Goal: Information Seeking & Learning: Compare options

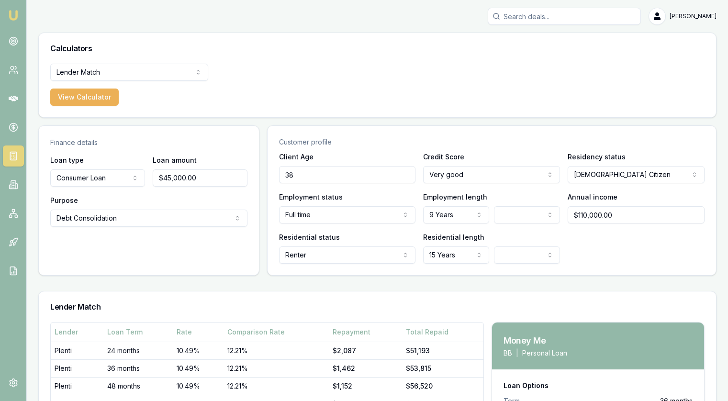
select select "lender-match"
select select "DEBT_CONSOLIDATION"
select select "VERY_GOOD"
select select "9"
select select "RENTER"
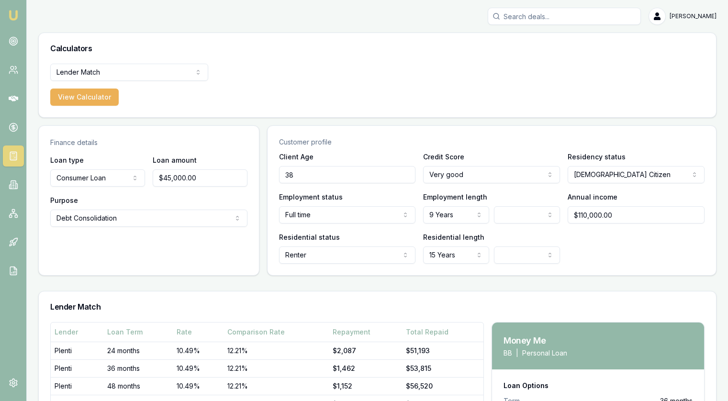
select select "15"
click at [99, 65] on html "Emu Broker Jonathan Myers Toggle Menu Calculators Lender Match Finance Quote Le…" at bounding box center [364, 200] width 728 height 401
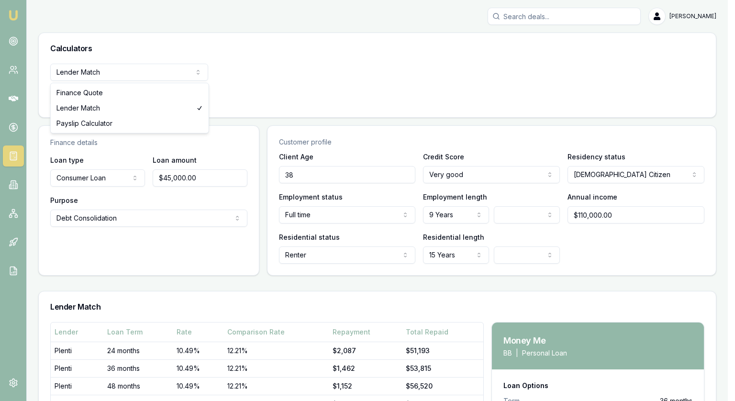
select select "finance-quote"
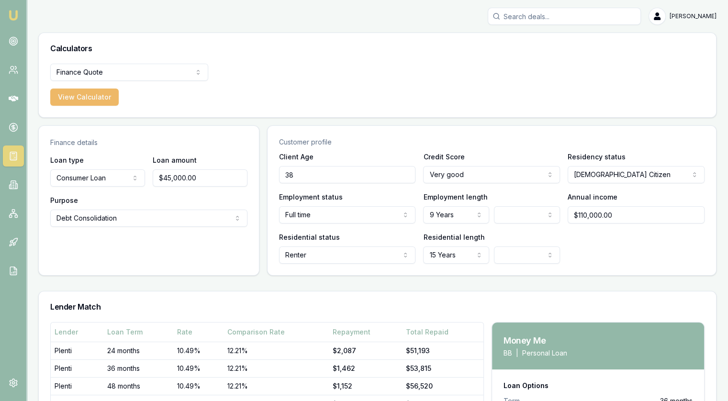
click at [93, 97] on button "View Calculator" at bounding box center [84, 96] width 68 height 17
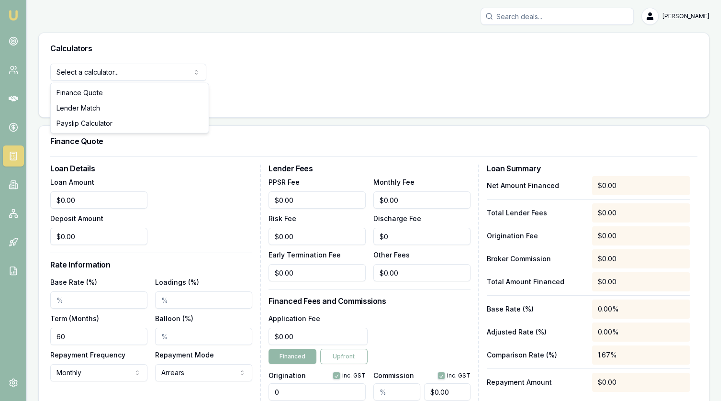
click at [121, 76] on html "Emu Broker Jonathan Myers Toggle Menu Calculators Select a calculator... Financ…" at bounding box center [364, 200] width 728 height 401
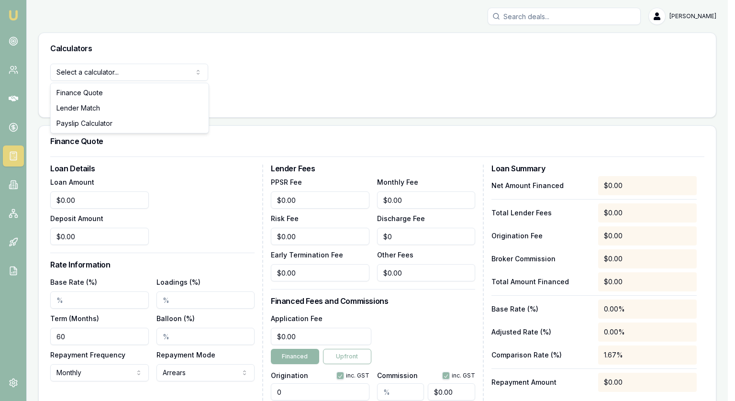
select select "lender-match"
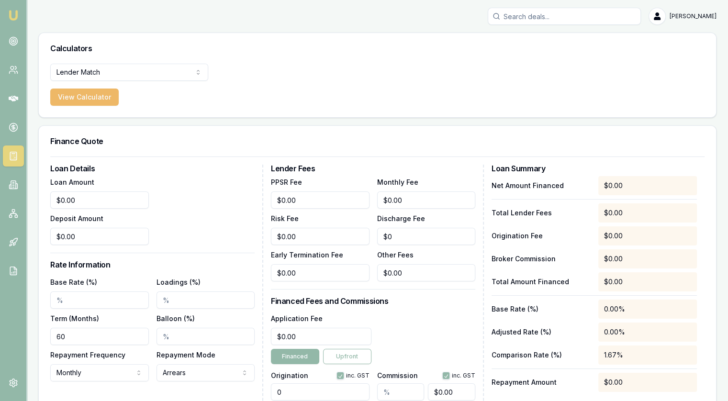
click at [74, 102] on button "View Calculator" at bounding box center [84, 96] width 68 height 17
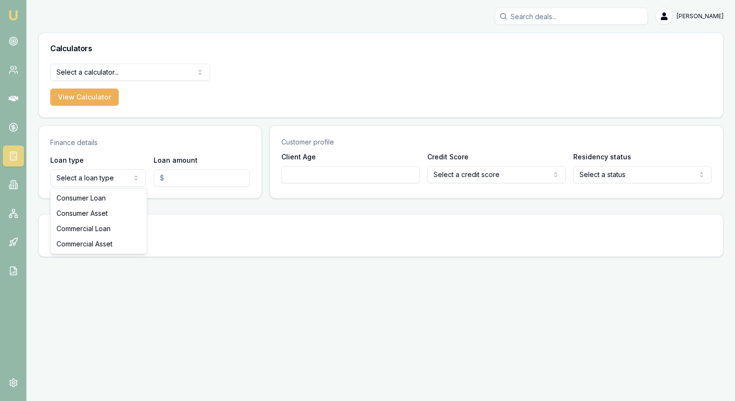
click at [101, 175] on html "Emu Broker Jonathan Myers Toggle Menu Calculators Select a calculator... Financ…" at bounding box center [367, 200] width 735 height 401
select select "CONSUMER_LOAN"
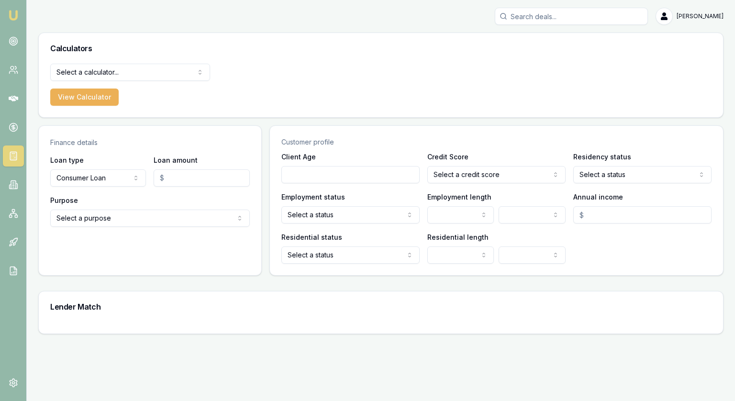
click at [221, 178] on input "Loan amount" at bounding box center [202, 177] width 96 height 17
type input "$45,000.00"
click at [124, 214] on html "Emu Broker Jonathan Myers Toggle Menu Calculators Select a calculator... Financ…" at bounding box center [367, 200] width 735 height 401
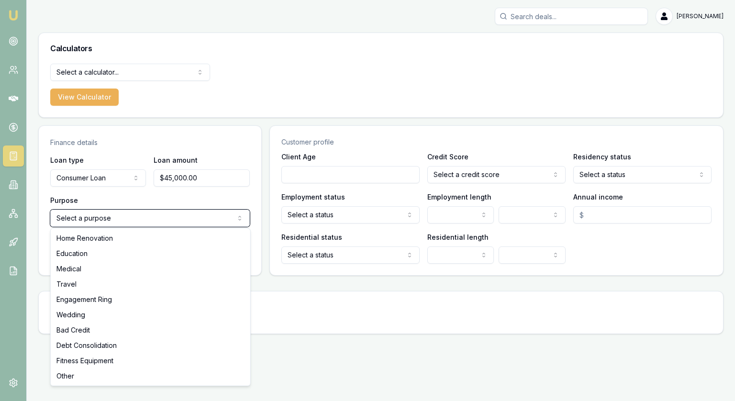
click at [84, 174] on html "Emu Broker Jonathan Myers Toggle Menu Calculators Select a calculator... Financ…" at bounding box center [367, 200] width 735 height 401
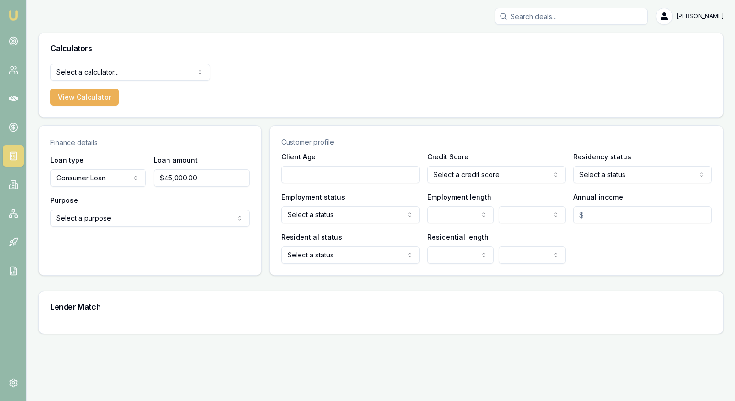
click at [84, 174] on html "Emu Broker Jonathan Myers Toggle Menu Calculators Select a calculator... Financ…" at bounding box center [367, 200] width 735 height 401
select select "CONSUMER_ASSET"
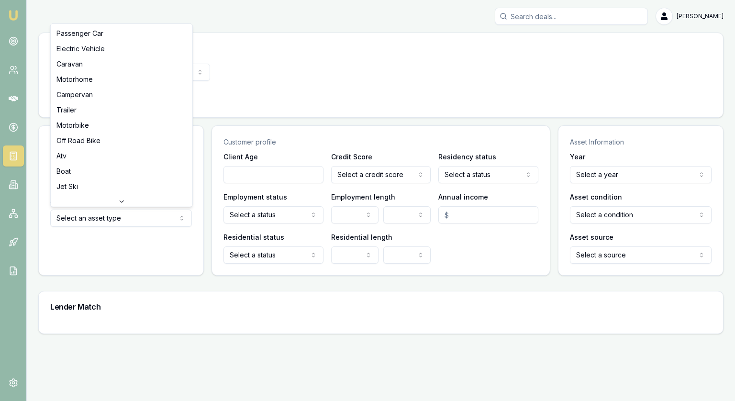
click at [86, 219] on html "Emu Broker Jonathan Myers Toggle Menu Calculators Select a calculator... Financ…" at bounding box center [367, 200] width 735 height 401
select select "PASSENGER_CAR"
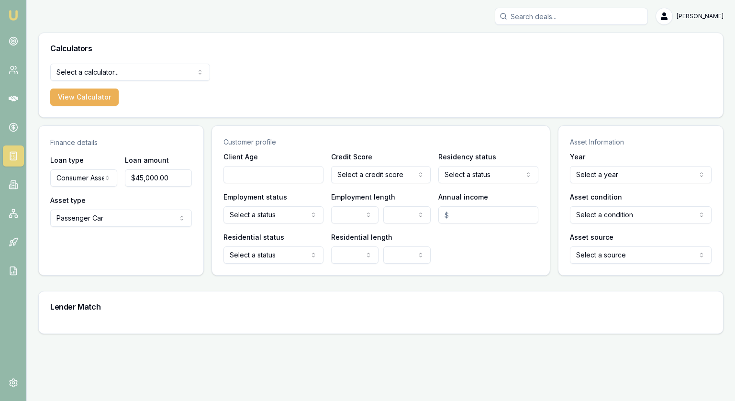
click at [255, 172] on input "Client Age" at bounding box center [273, 174] width 100 height 17
type input "35"
click at [364, 174] on html "Emu Broker Jonathan Myers Toggle Menu Calculators Select a calculator... Financ…" at bounding box center [367, 200] width 735 height 401
select select "VERY_GOOD"
click at [456, 177] on html "Emu Broker Jonathan Myers Toggle Menu Calculators Select a calculator... Financ…" at bounding box center [367, 200] width 735 height 401
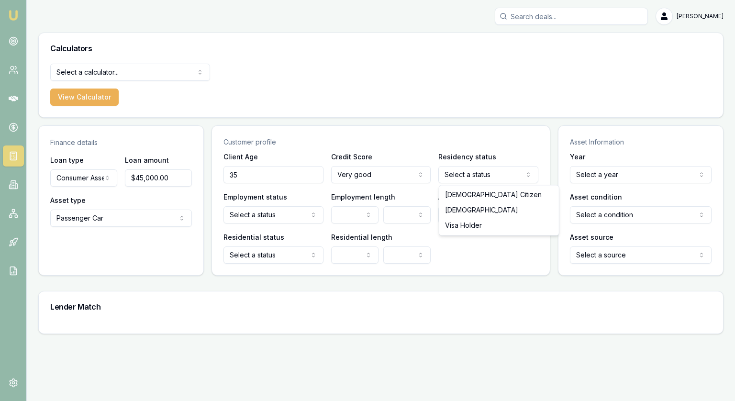
select select "AUSTRALIAN_CITIZEN"
click at [235, 218] on html "Emu Broker Jonathan Myers Toggle Menu Calculators Select a calculator... Financ…" at bounding box center [367, 200] width 735 height 401
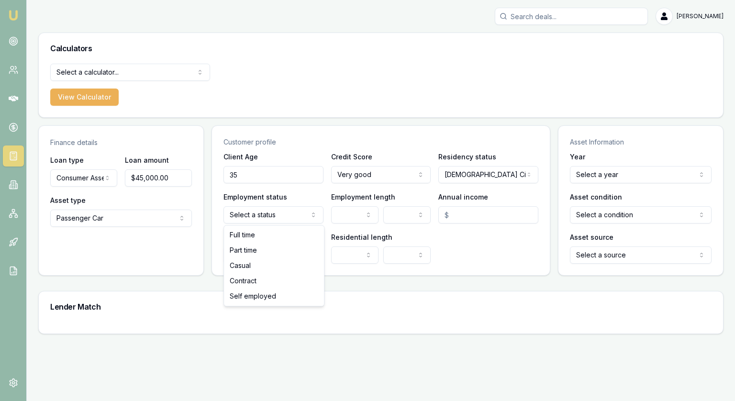
select select "FULL_TIME"
click at [341, 221] on html "Emu Broker Jonathan Myers Toggle Menu Calculators Select a calculator... Financ…" at bounding box center [367, 200] width 735 height 401
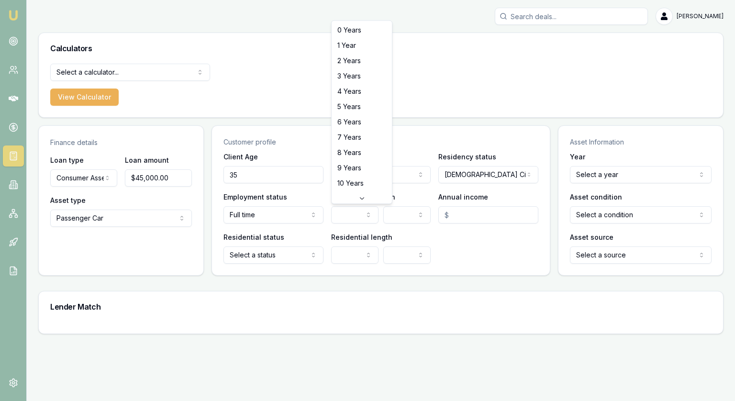
select select "10"
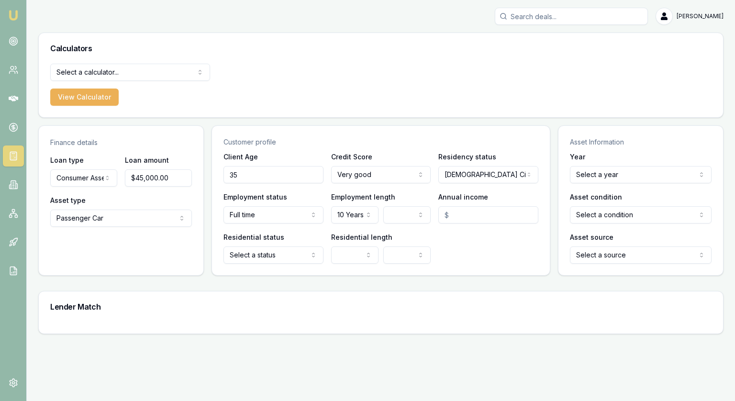
click at [463, 219] on input "Annual income" at bounding box center [488, 214] width 100 height 17
type input "$100,000.00"
click at [251, 252] on html "Emu Broker Jonathan Myers Toggle Menu Calculators Select a calculator... Financ…" at bounding box center [367, 200] width 735 height 401
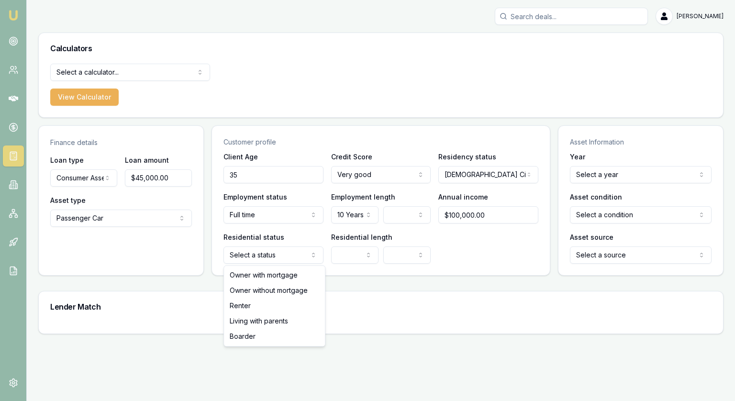
select select "RENTER"
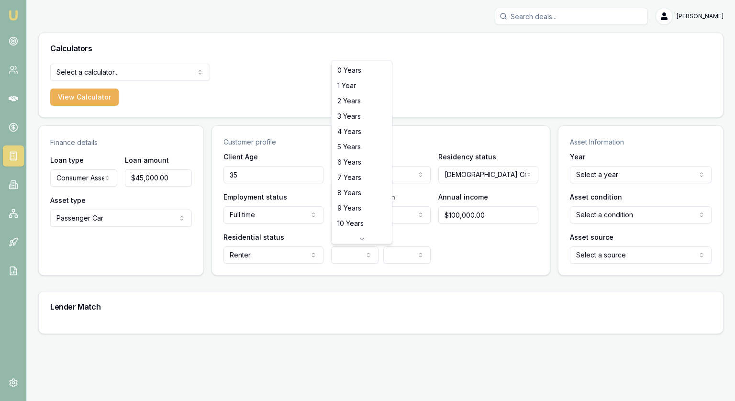
click at [351, 252] on html "Emu Broker Jonathan Myers Toggle Menu Calculators Select a calculator... Financ…" at bounding box center [367, 200] width 735 height 401
select select "7"
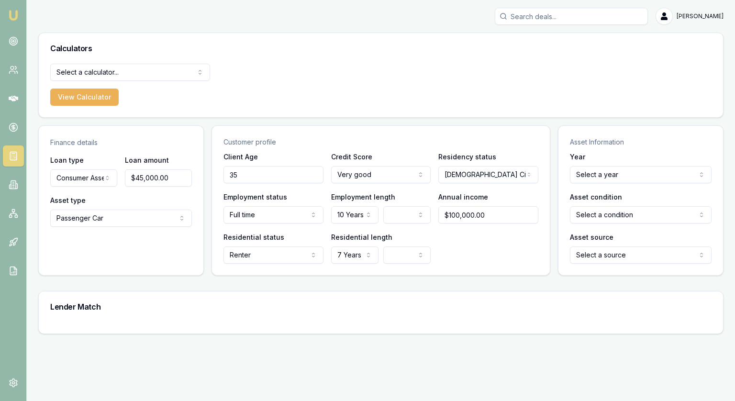
click at [626, 177] on html "Emu Broker Jonathan Myers Toggle Menu Calculators Select a calculator... Financ…" at bounding box center [367, 200] width 735 height 401
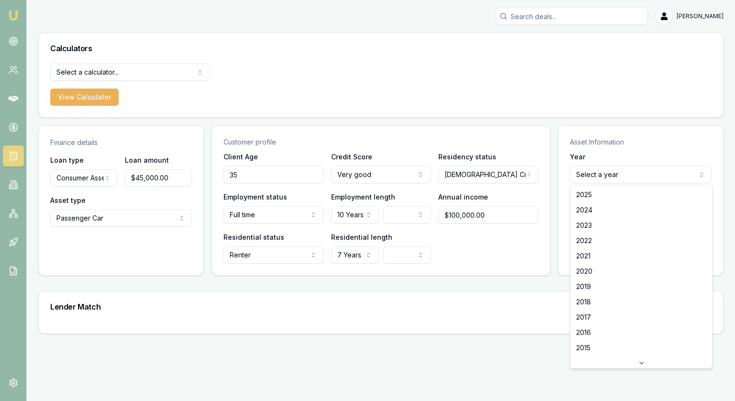
select select "2025"
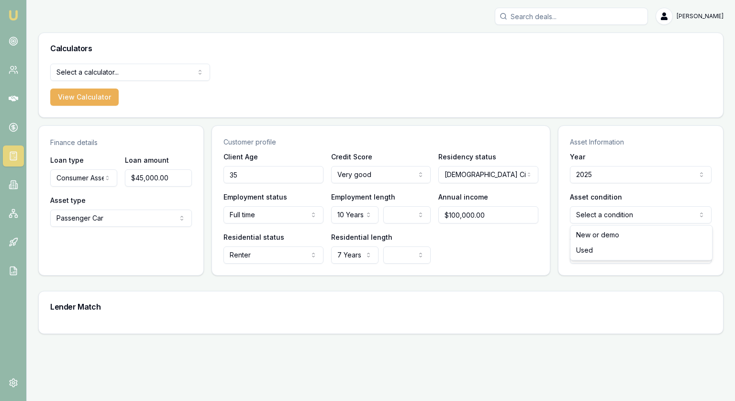
click at [610, 215] on html "Emu Broker Jonathan Myers Toggle Menu Calculators Select a calculator... Financ…" at bounding box center [367, 200] width 735 height 401
select select "NEW_OR_DEMO"
click at [598, 248] on html "Emu Broker Jonathan Myers Toggle Menu Calculators Select a calculator... Financ…" at bounding box center [367, 200] width 735 height 401
select select "DEALER"
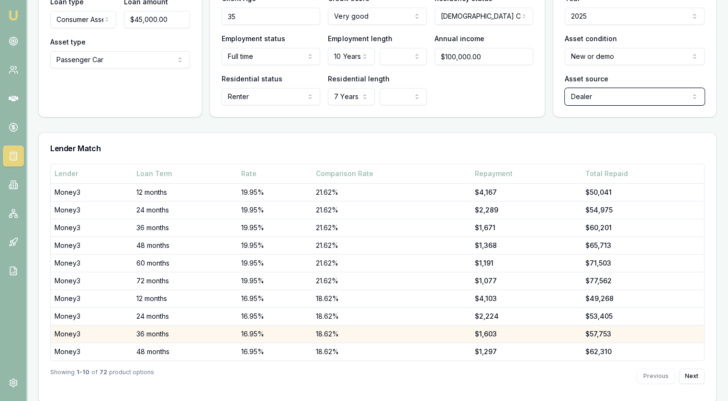
scroll to position [166, 0]
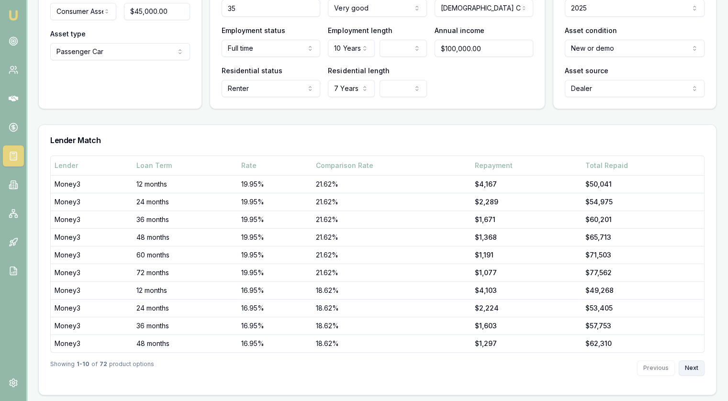
click at [698, 367] on button "Next" at bounding box center [691, 367] width 26 height 15
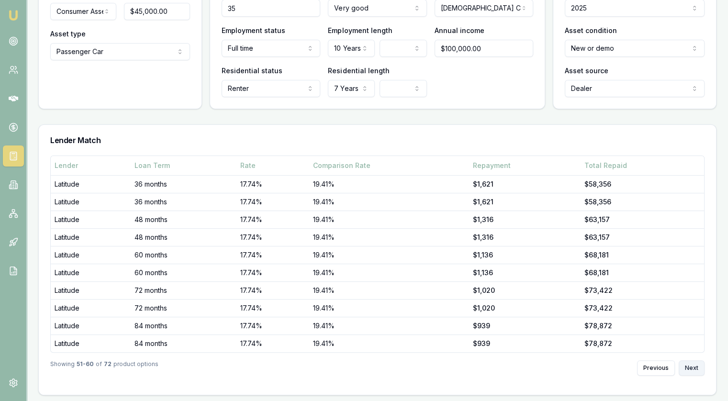
click at [698, 367] on button "Next" at bounding box center [691, 367] width 26 height 15
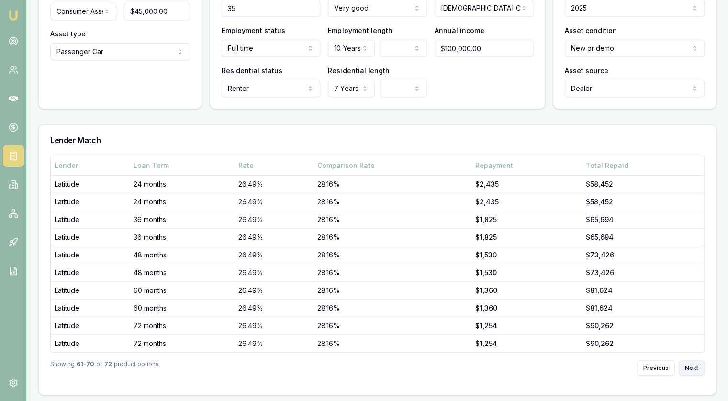
click at [698, 367] on button "Next" at bounding box center [691, 367] width 26 height 15
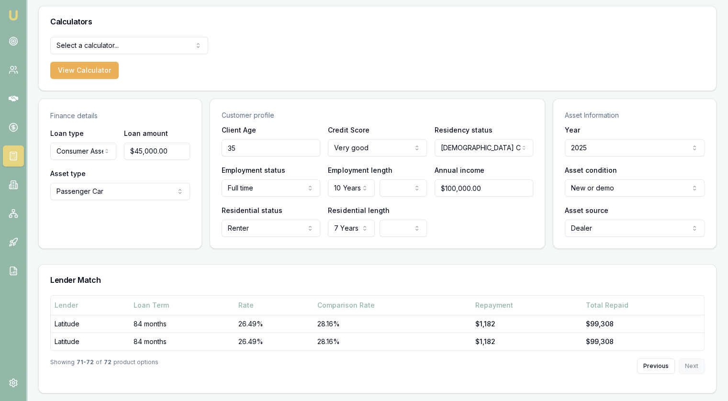
scroll to position [25, 0]
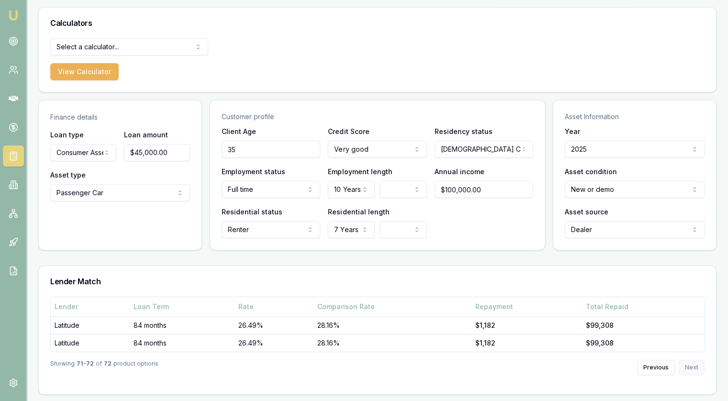
click at [698, 367] on div "Previous Next" at bounding box center [670, 367] width 67 height 15
click at [653, 370] on button "Previous" at bounding box center [656, 367] width 38 height 15
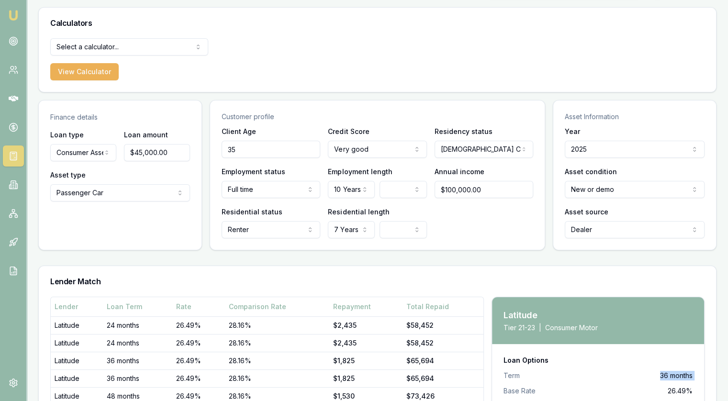
click at [653, 371] on li "Term 36 months" at bounding box center [597, 376] width 189 height 10
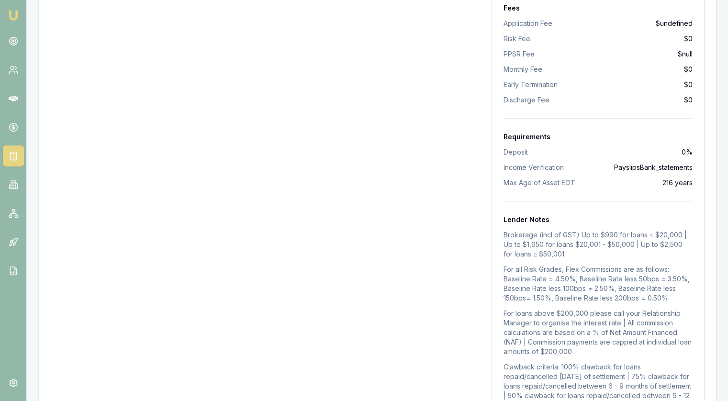
scroll to position [288, 0]
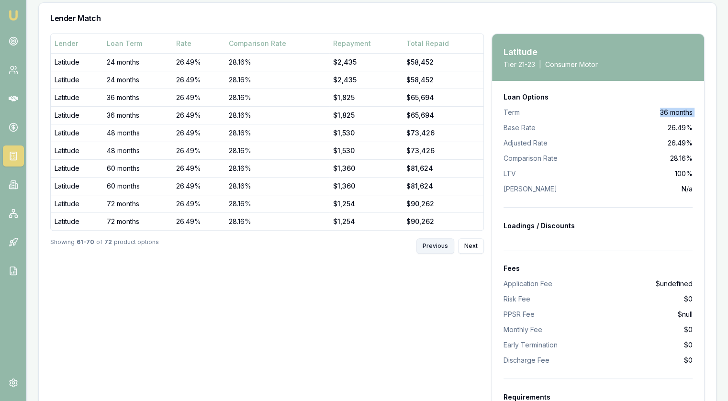
click at [437, 246] on button "Previous" at bounding box center [435, 245] width 38 height 15
click at [430, 246] on button "Previous" at bounding box center [435, 245] width 38 height 15
click at [429, 248] on button "Previous" at bounding box center [435, 245] width 38 height 15
click at [429, 247] on button "Previous" at bounding box center [435, 245] width 38 height 15
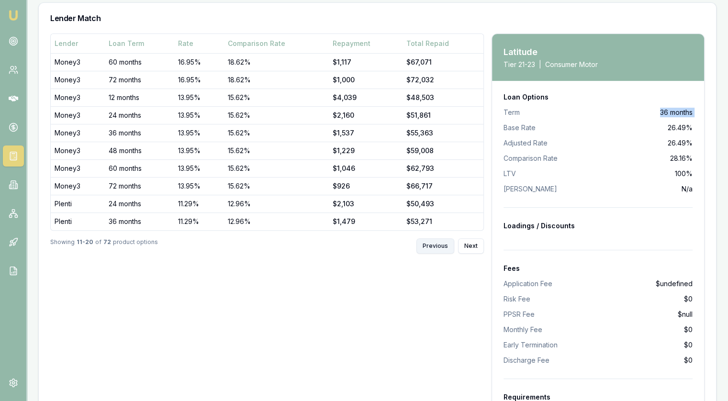
click at [427, 247] on button "Previous" at bounding box center [435, 245] width 38 height 15
click at [427, 247] on div "Previous Next" at bounding box center [449, 245] width 67 height 15
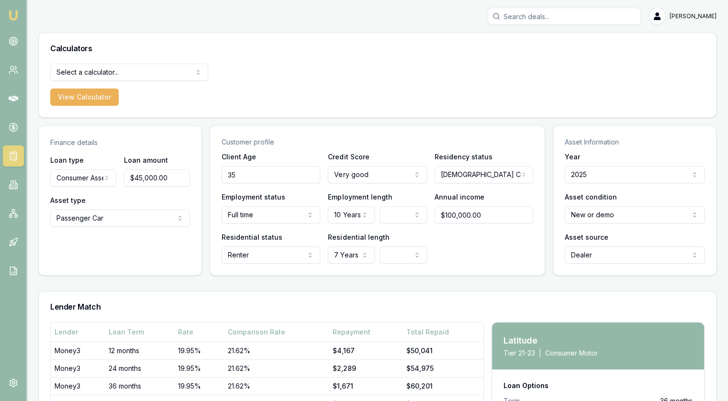
click at [393, 162] on div "Credit Score Very good Excellent Very good Average Fair Low" at bounding box center [377, 167] width 99 height 33
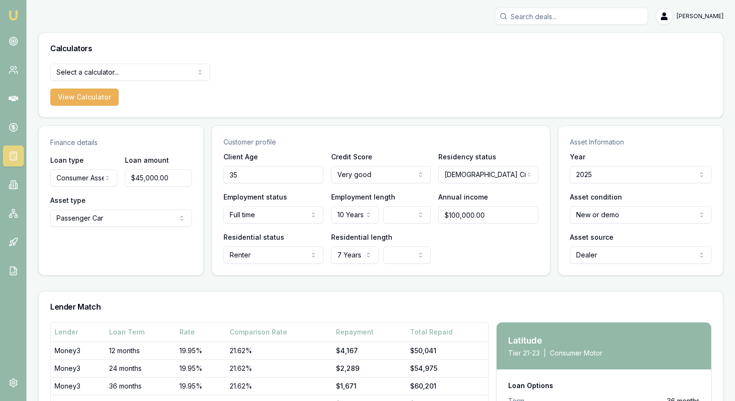
click at [392, 173] on html "Emu Broker Jonathan Myers Toggle Menu Calculators Select a calculator... Financ…" at bounding box center [367, 200] width 735 height 401
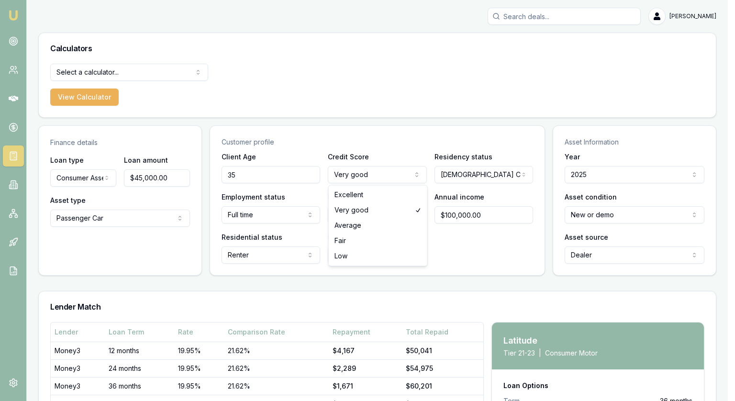
select select "EXCELLENT"
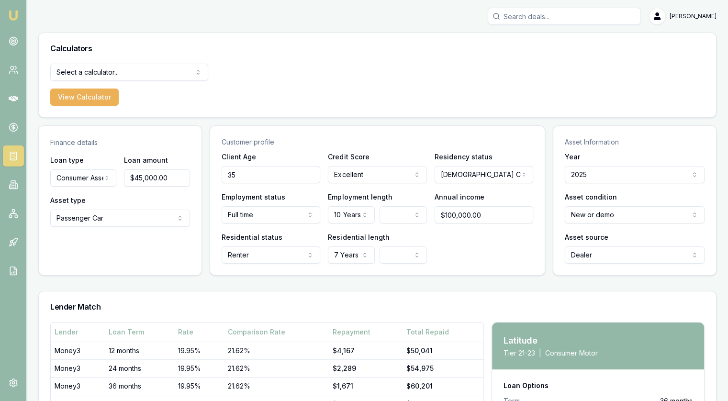
click at [434, 143] on p "Customer profile" at bounding box center [376, 142] width 311 height 10
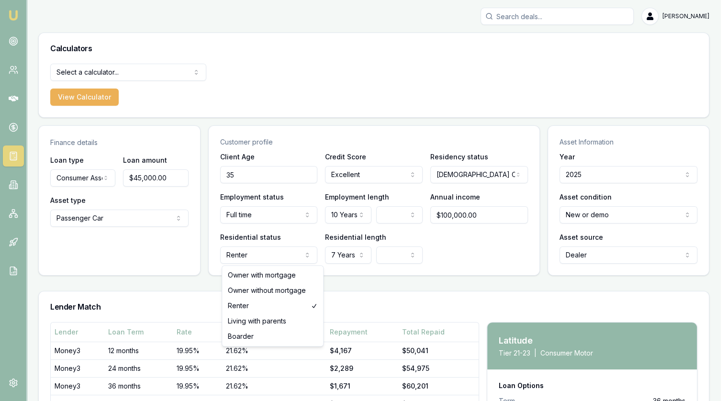
click at [295, 258] on html "Emu Broker Jonathan Myers Toggle Menu Calculators Select a calculator... Financ…" at bounding box center [364, 200] width 728 height 401
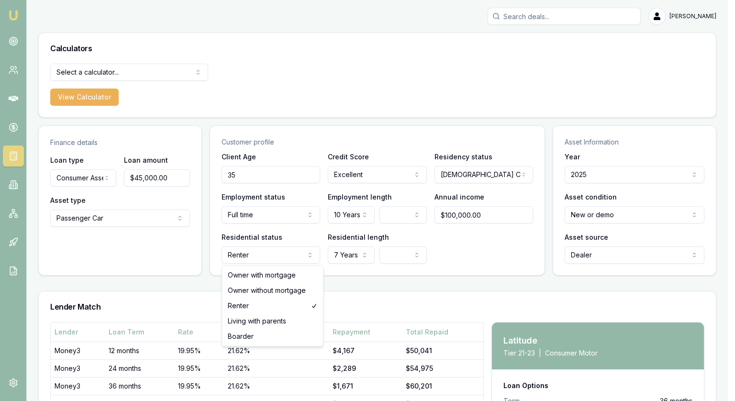
select select "OWNER_WITH_MORTGAGE"
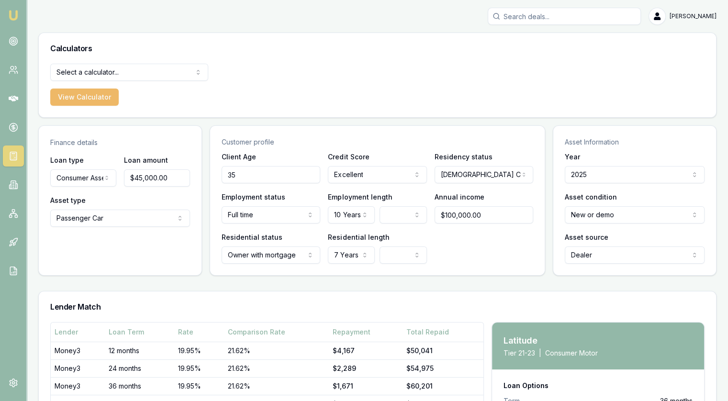
click at [68, 97] on button "View Calculator" at bounding box center [84, 96] width 68 height 17
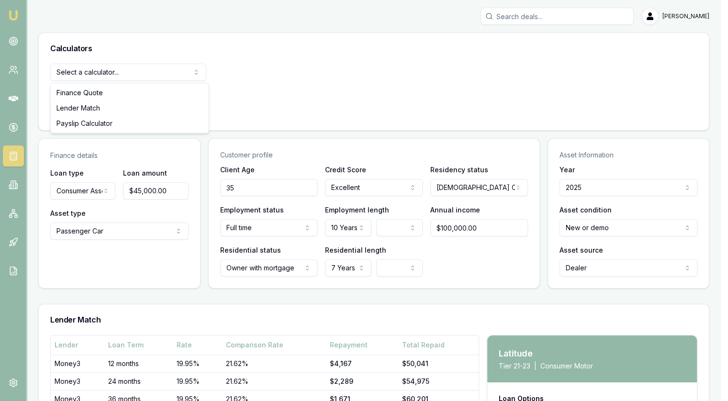
click at [94, 76] on html "Emu Broker Jonathan Myers Toggle Menu Calculators Select a calculator... Financ…" at bounding box center [364, 200] width 728 height 401
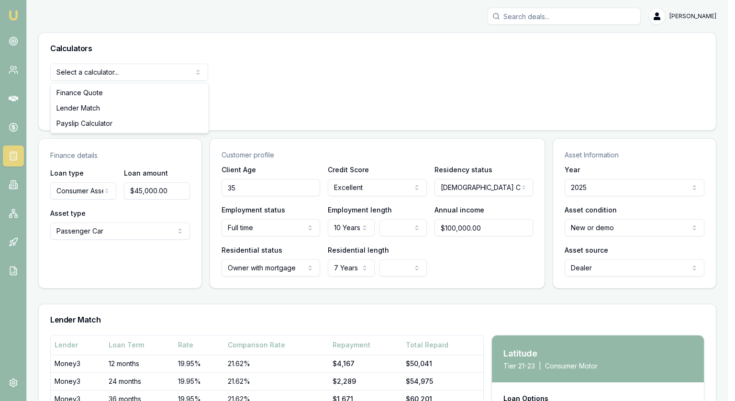
select select "lender-match"
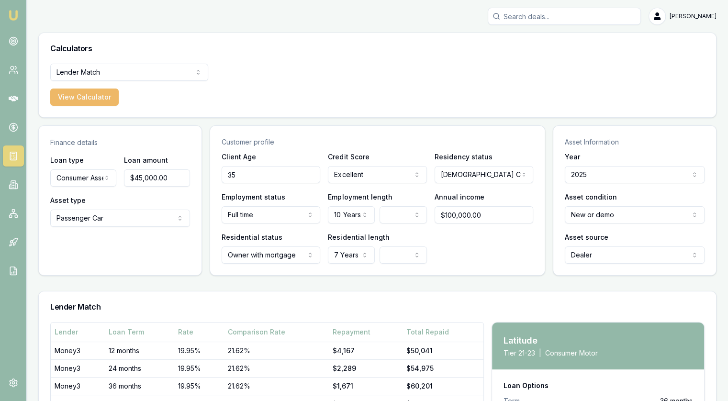
click at [80, 98] on button "View Calculator" at bounding box center [84, 96] width 68 height 17
click at [77, 99] on button "View Calculator" at bounding box center [84, 96] width 68 height 17
click at [282, 175] on input "35" at bounding box center [270, 174] width 99 height 17
click at [277, 175] on input "35" at bounding box center [270, 174] width 99 height 17
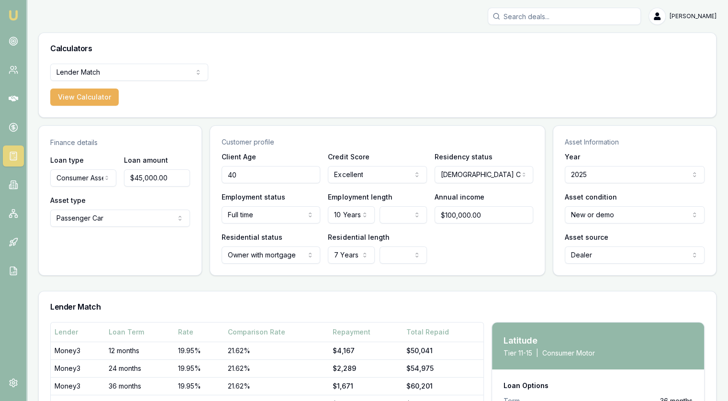
type input "40"
click at [327, 133] on div "Customer profile" at bounding box center [377, 138] width 334 height 25
click at [88, 95] on button "View Calculator" at bounding box center [84, 96] width 68 height 17
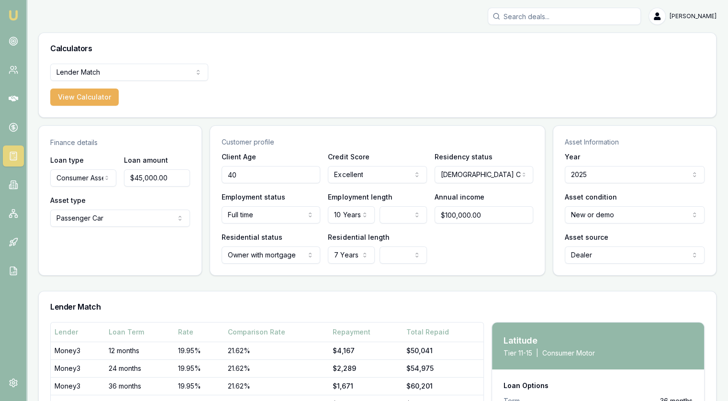
scroll to position [191, 0]
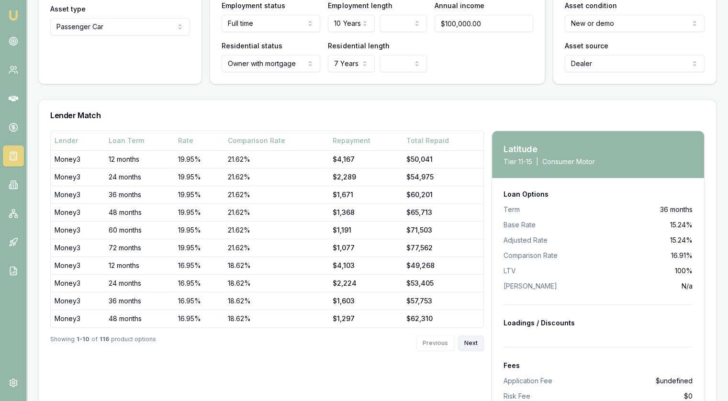
click at [472, 340] on button "Next" at bounding box center [471, 342] width 26 height 15
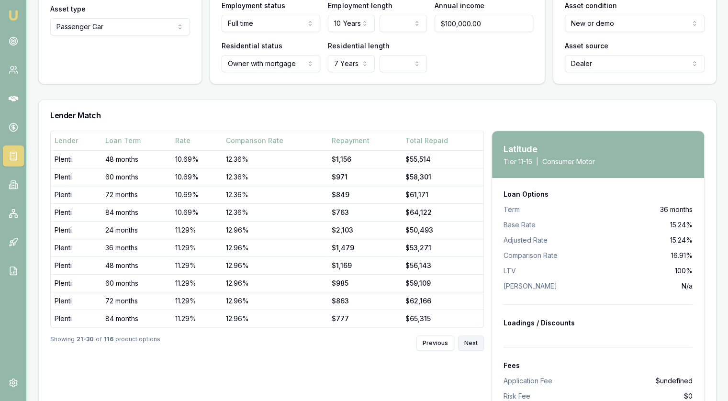
click at [472, 340] on button "Next" at bounding box center [471, 342] width 26 height 15
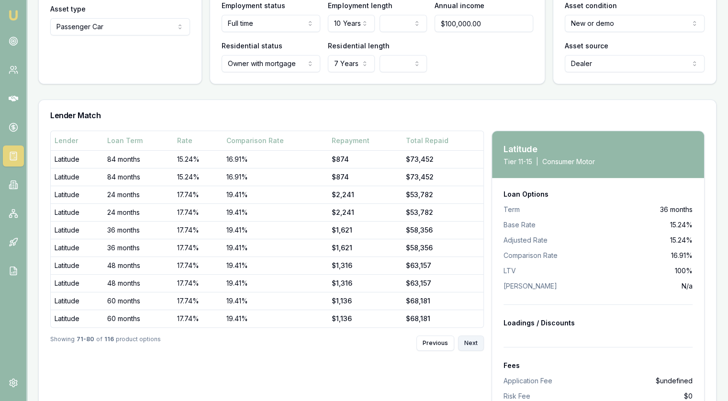
click at [472, 340] on button "Next" at bounding box center [471, 342] width 26 height 15
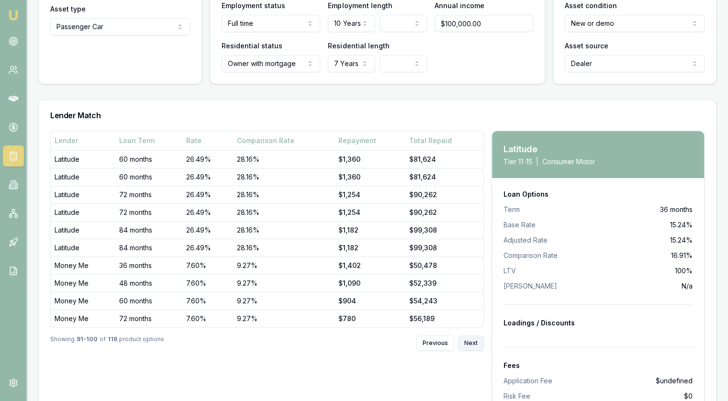
click at [472, 340] on button "Next" at bounding box center [471, 342] width 26 height 15
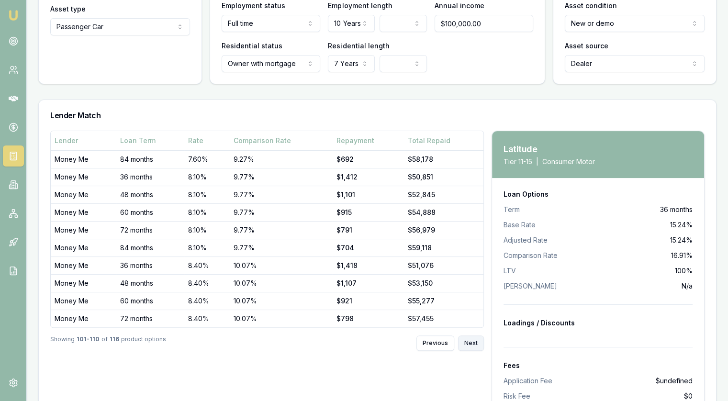
click at [472, 340] on button "Next" at bounding box center [471, 342] width 26 height 15
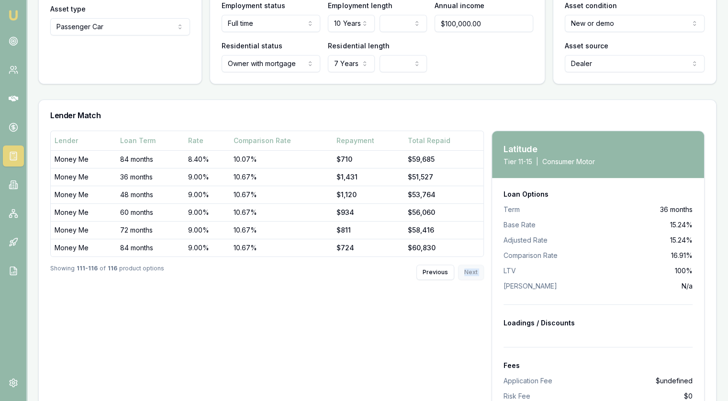
click at [433, 270] on button "Previous" at bounding box center [435, 272] width 38 height 15
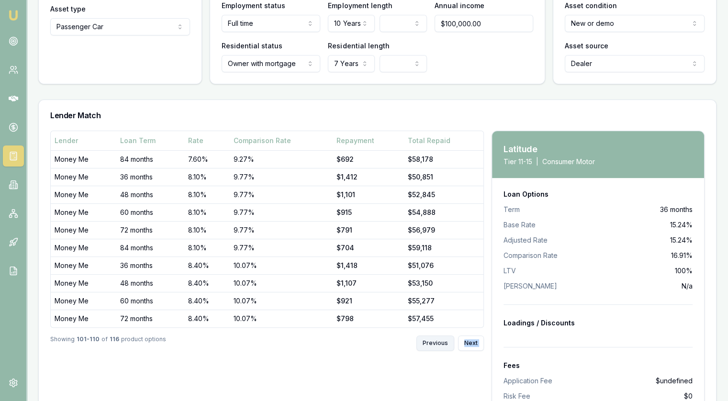
click at [436, 345] on button "Previous" at bounding box center [435, 342] width 38 height 15
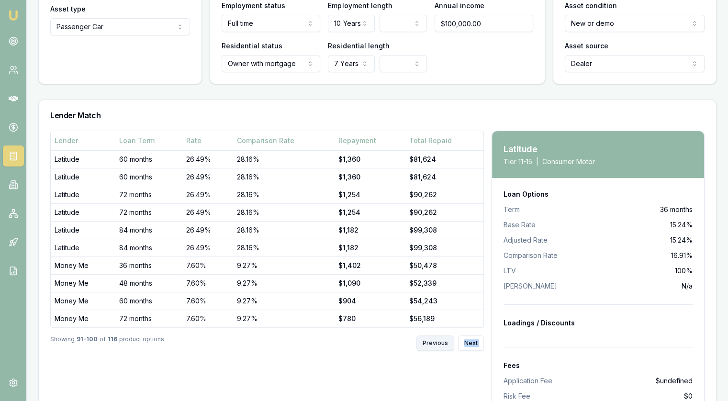
click at [436, 345] on button "Previous" at bounding box center [435, 342] width 38 height 15
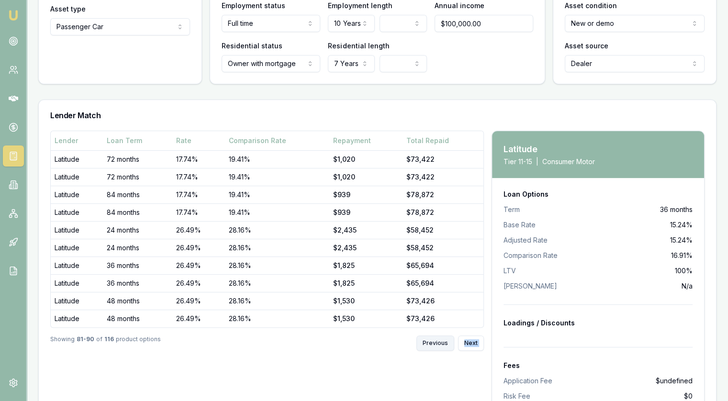
click at [436, 345] on button "Previous" at bounding box center [435, 342] width 38 height 15
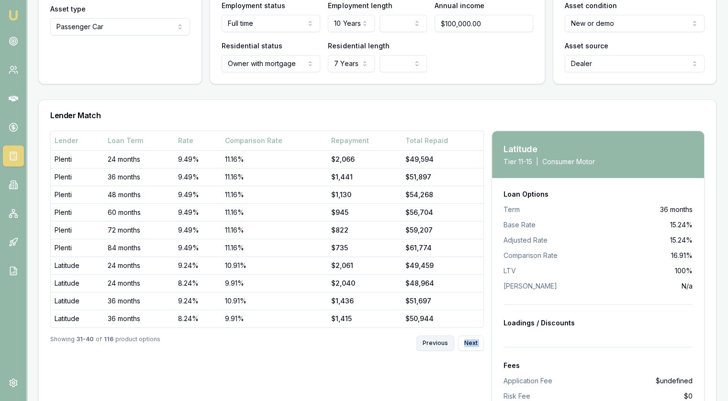
click at [436, 345] on button "Previous" at bounding box center [435, 342] width 38 height 15
click at [472, 344] on button "Next" at bounding box center [471, 342] width 26 height 15
click at [433, 344] on button "Previous" at bounding box center [435, 342] width 38 height 15
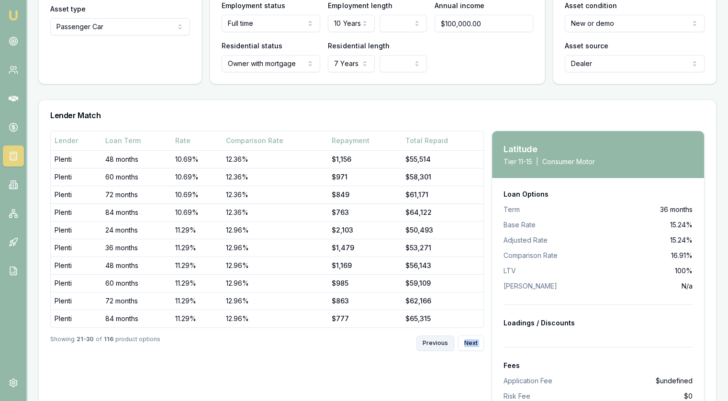
click at [433, 344] on button "Previous" at bounding box center [435, 342] width 38 height 15
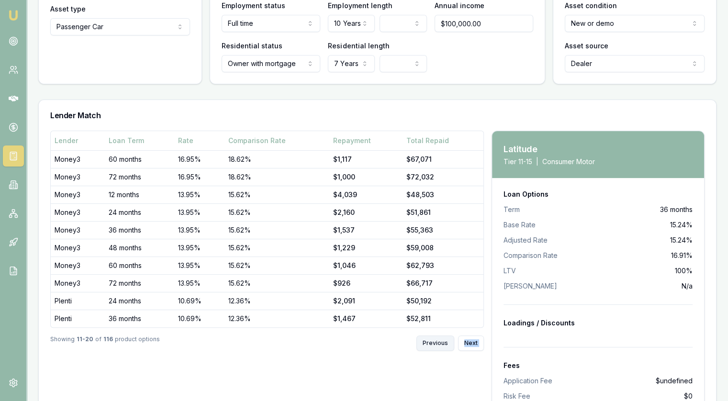
click at [433, 344] on button "Previous" at bounding box center [435, 342] width 38 height 15
click at [433, 344] on div "Previous Next" at bounding box center [449, 342] width 67 height 15
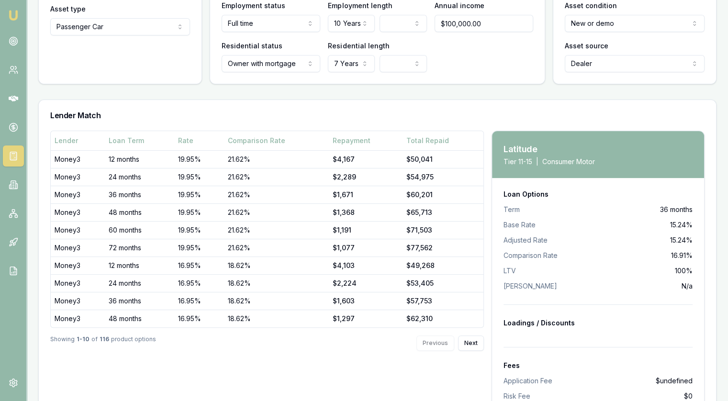
click at [599, 107] on div "Lender Match" at bounding box center [377, 115] width 677 height 31
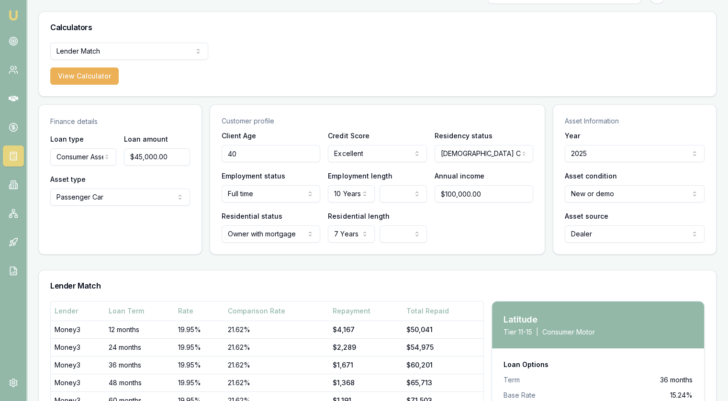
scroll to position [0, 0]
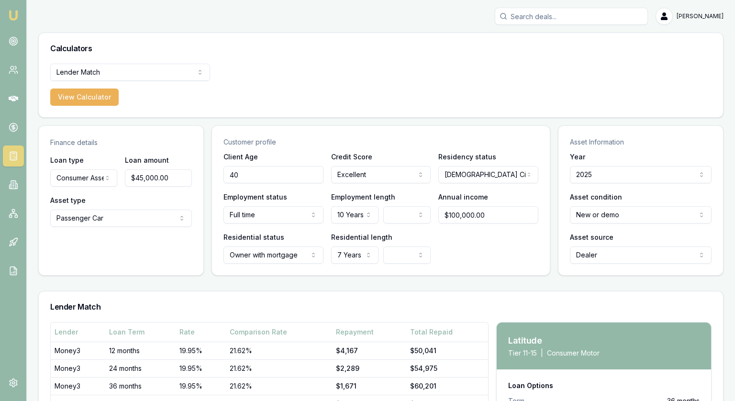
click at [100, 179] on html "Emu Broker Jonathan Myers Toggle Menu Calculators Lender Match Finance Quote Le…" at bounding box center [367, 200] width 735 height 401
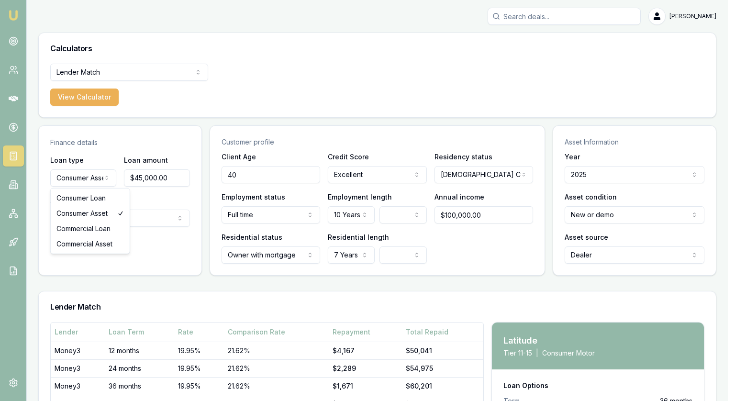
select select "COMMERCIAL_ASSET"
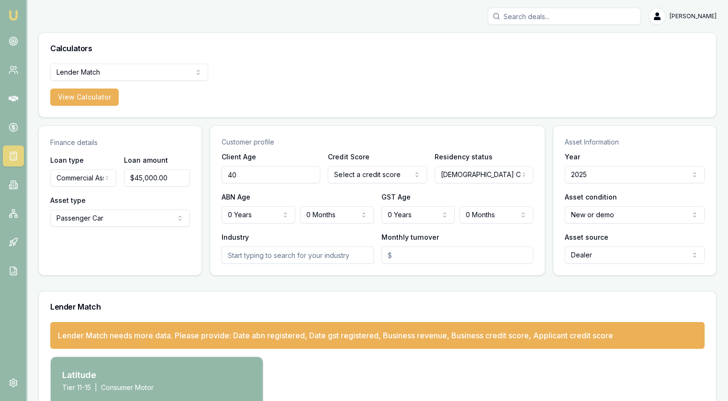
click at [425, 250] on input "Monthly turnover" at bounding box center [457, 254] width 152 height 17
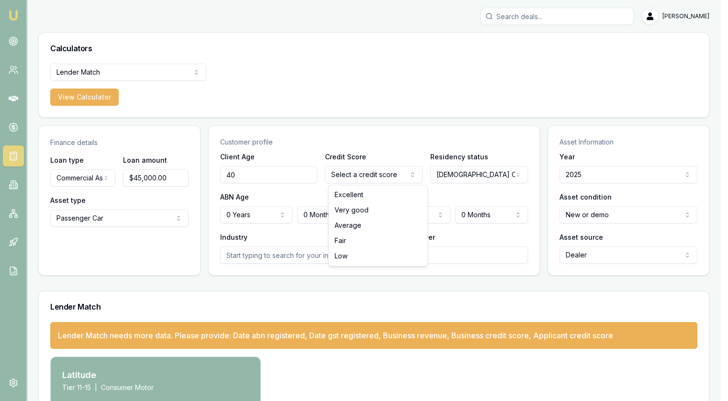
click at [389, 173] on html "Emu Broker Jonathan Myers Toggle Menu Calculators Lender Match Finance Quote Le…" at bounding box center [364, 200] width 728 height 401
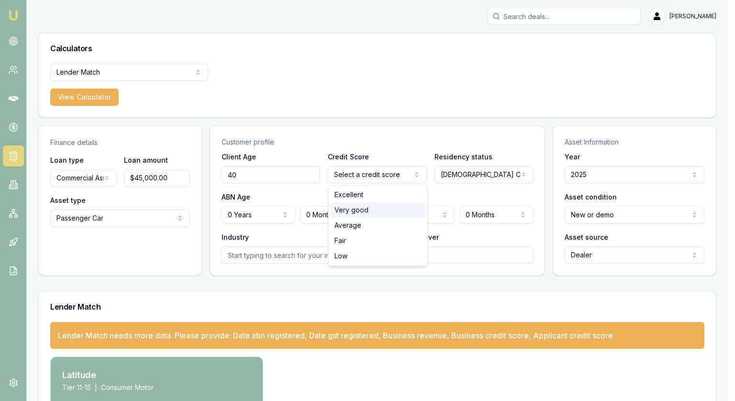
select select "VERY_GOOD"
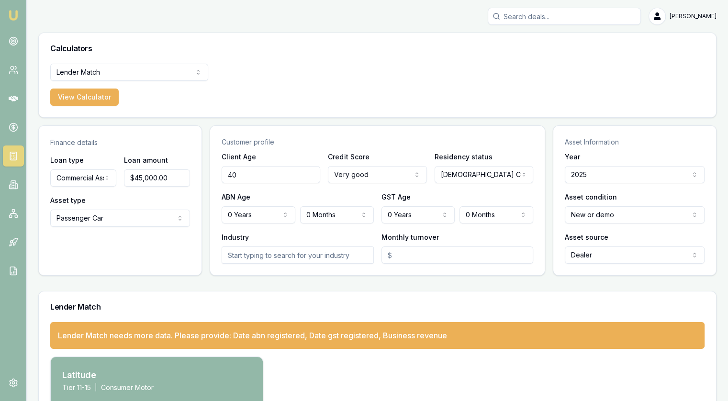
click at [254, 216] on html "Emu Broker Jonathan Myers Toggle Menu Calculators Lender Match Finance Quote Le…" at bounding box center [364, 200] width 728 height 401
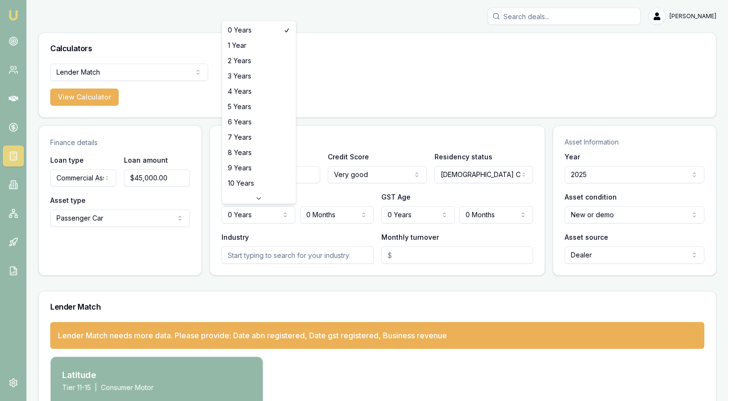
select select "2"
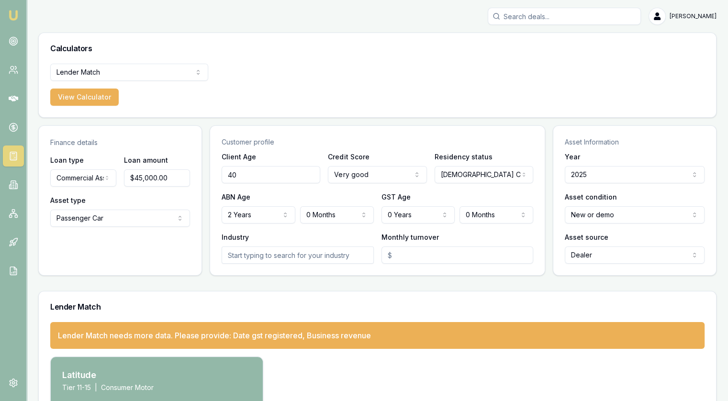
click at [408, 214] on html "Emu Broker Jonathan Myers Toggle Menu Calculators Lender Match Finance Quote Le…" at bounding box center [364, 200] width 728 height 401
click at [419, 213] on html "Emu Broker Jonathan Myers Toggle Menu Calculators Lender Match Finance Quote Le…" at bounding box center [364, 200] width 728 height 401
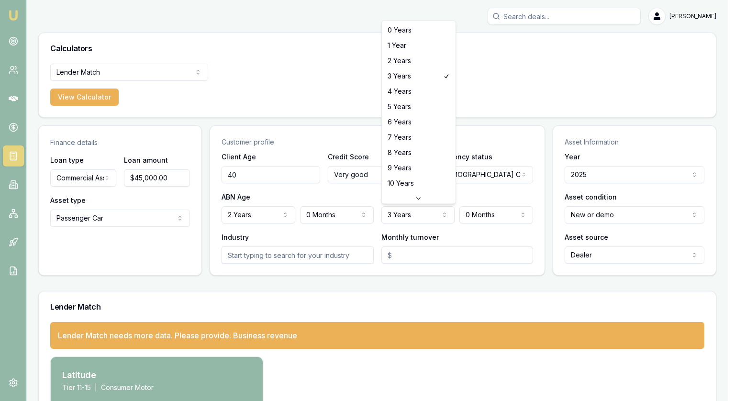
select select "2"
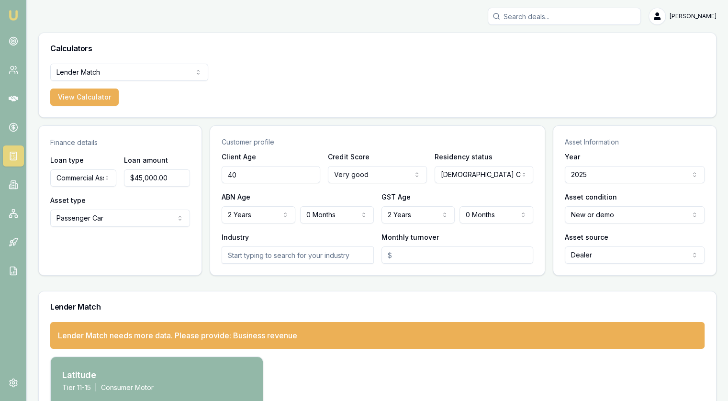
click at [237, 211] on html "Emu Broker Jonathan Myers Toggle Menu Calculators Lender Match Finance Quote Le…" at bounding box center [364, 200] width 728 height 401
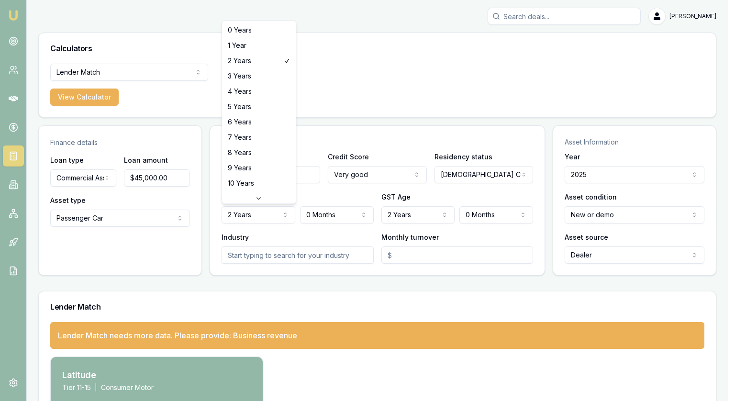
select select "5"
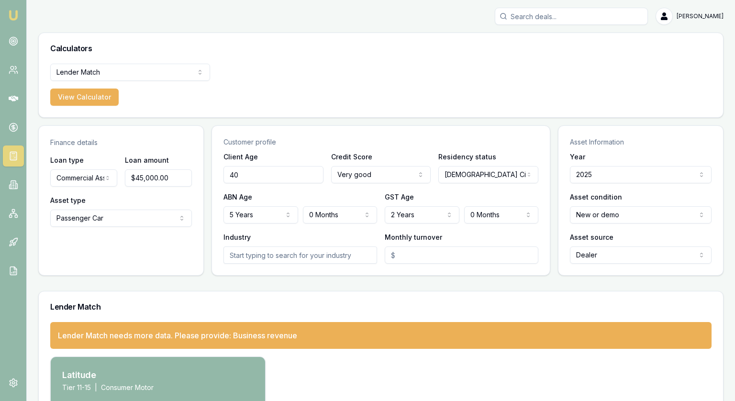
click at [408, 217] on html "Emu Broker Jonathan Myers Toggle Menu Calculators Lender Match Finance Quote Le…" at bounding box center [367, 200] width 735 height 401
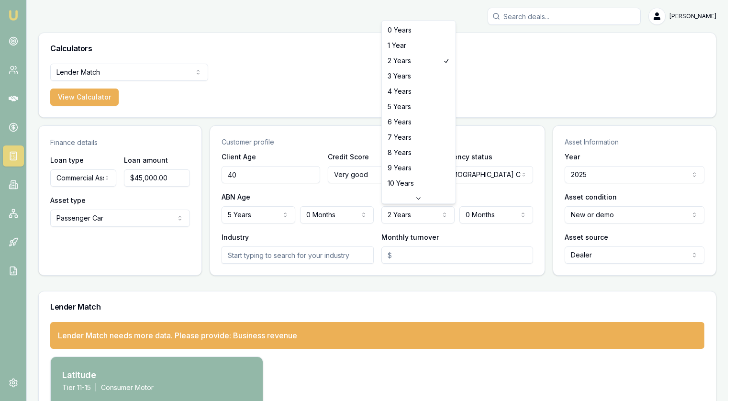
select select "5"
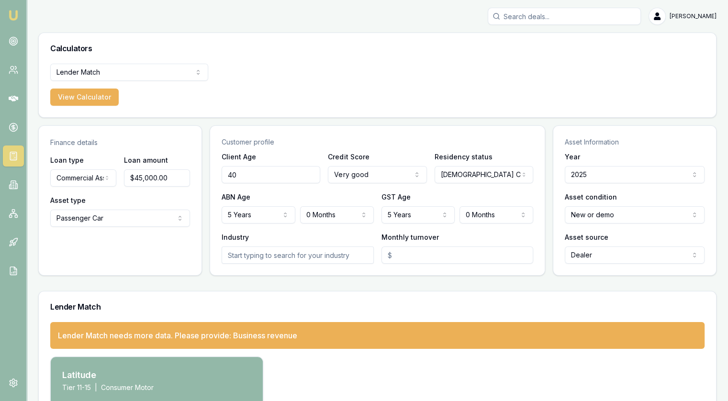
click at [268, 254] on input "text" at bounding box center [297, 254] width 152 height 17
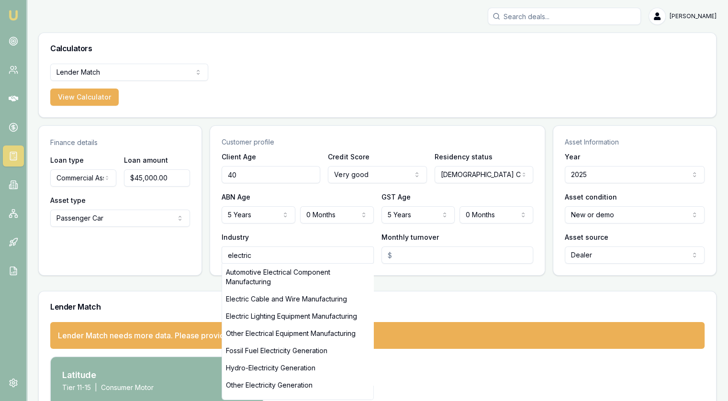
drag, startPoint x: 263, startPoint y: 256, endPoint x: 221, endPoint y: 259, distance: 42.2
click at [221, 259] on input "electric" at bounding box center [297, 254] width 152 height 17
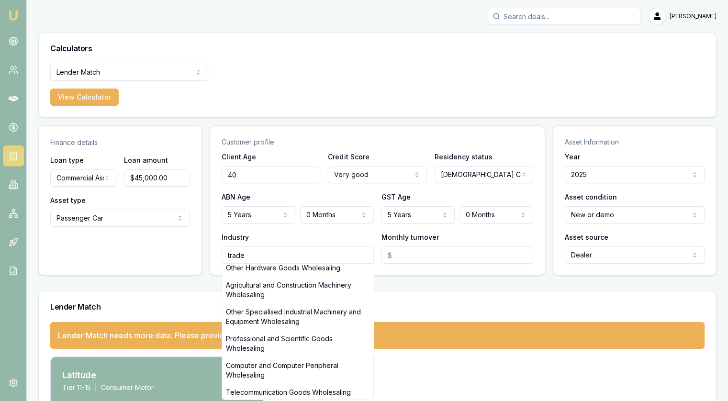
scroll to position [191, 0]
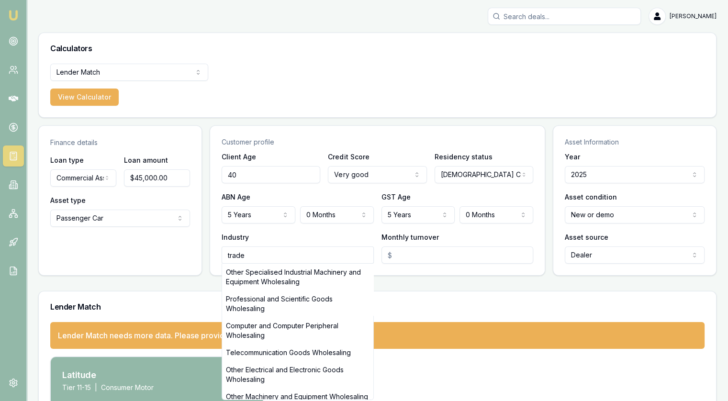
drag, startPoint x: 258, startPoint y: 258, endPoint x: 208, endPoint y: 258, distance: 50.2
click at [208, 258] on div "Finance details Loan type Commercial Asset Consumer Loan Consumer Asset Commerc…" at bounding box center [377, 200] width 678 height 150
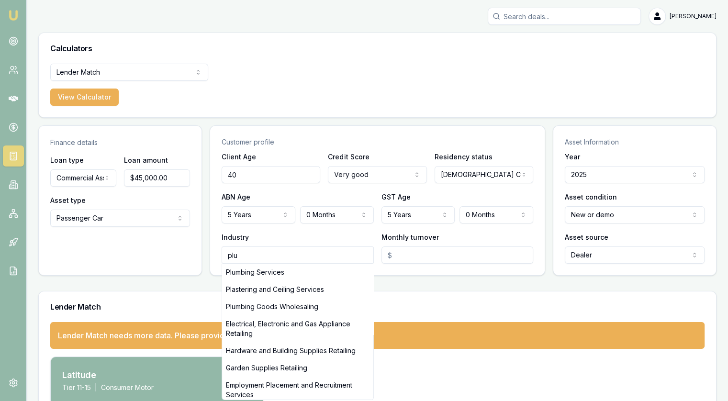
scroll to position [0, 0]
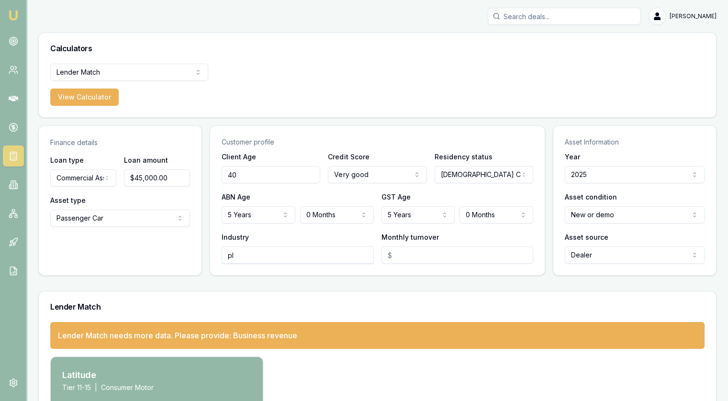
type input "p"
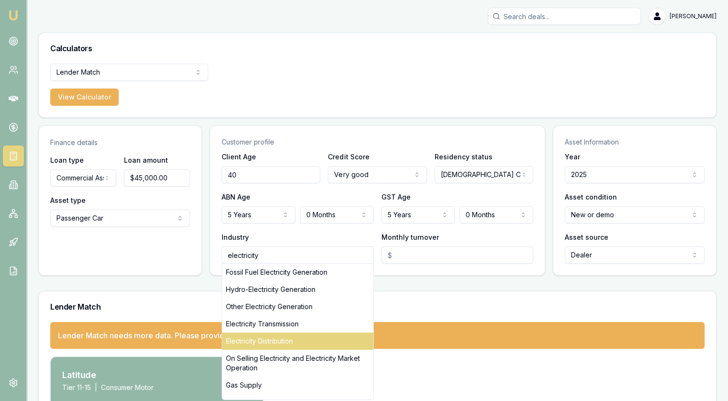
click at [276, 335] on div "Electricity Distribution" at bounding box center [297, 340] width 151 height 17
type input "Electricity Distribution"
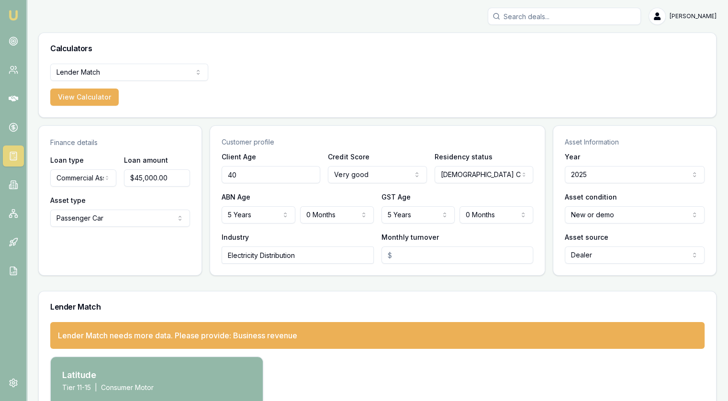
click at [473, 251] on input "Monthly turnover" at bounding box center [457, 254] width 152 height 17
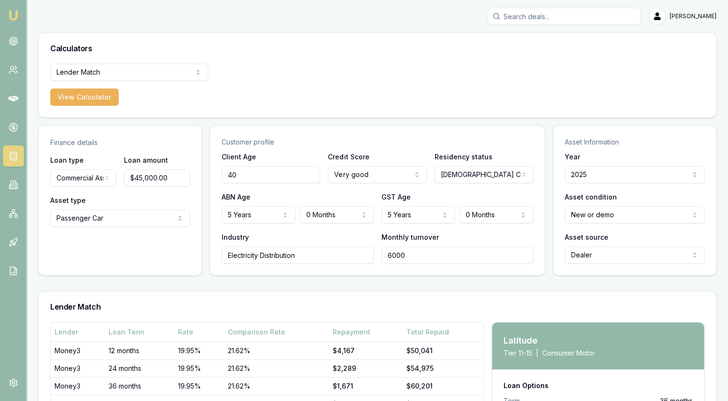
type input "$6,000"
click at [486, 309] on h3 "Lender Match" at bounding box center [377, 307] width 654 height 8
click at [97, 220] on html "Emu Broker Jonathan Myers Toggle Menu Calculators Lender Match Finance Quote Le…" at bounding box center [364, 200] width 728 height 401
click at [99, 248] on html "Emu Broker Jonathan Myers Toggle Menu Calculators Lender Match Finance Quote Le…" at bounding box center [364, 200] width 728 height 401
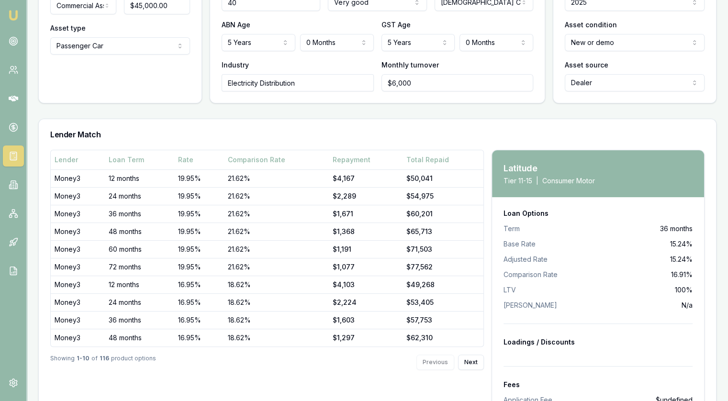
scroll to position [239, 0]
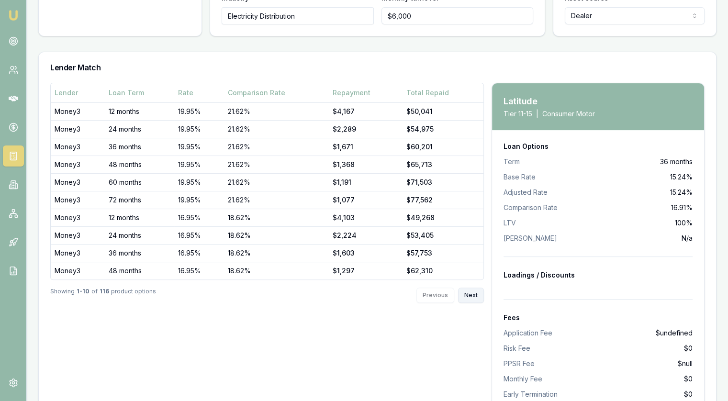
click at [475, 291] on button "Next" at bounding box center [471, 294] width 26 height 15
click at [446, 296] on button "Previous" at bounding box center [435, 294] width 38 height 15
click at [465, 298] on button "Next" at bounding box center [471, 294] width 26 height 15
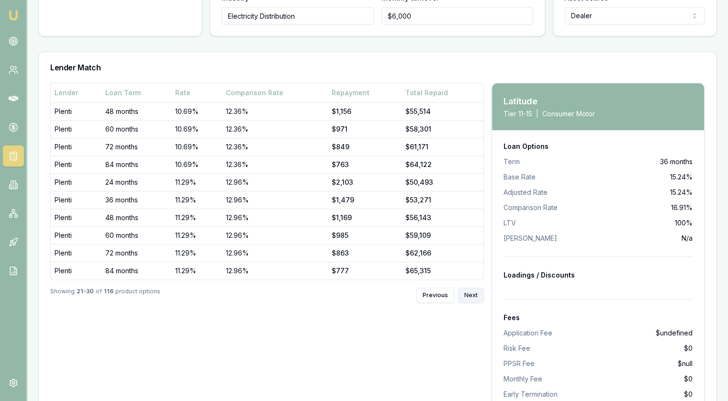
click at [465, 298] on button "Next" at bounding box center [471, 294] width 26 height 15
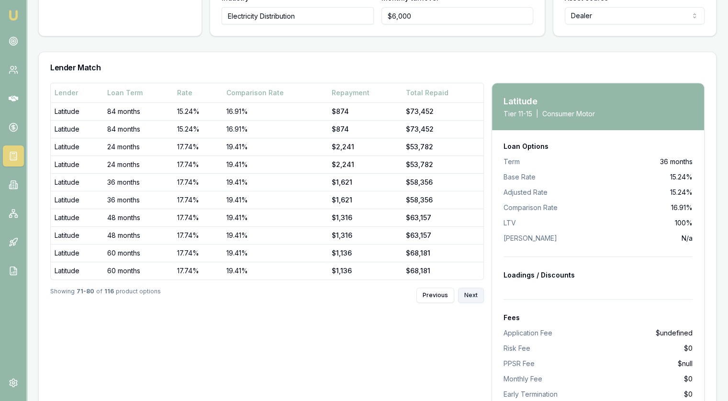
click at [465, 298] on button "Next" at bounding box center [471, 294] width 26 height 15
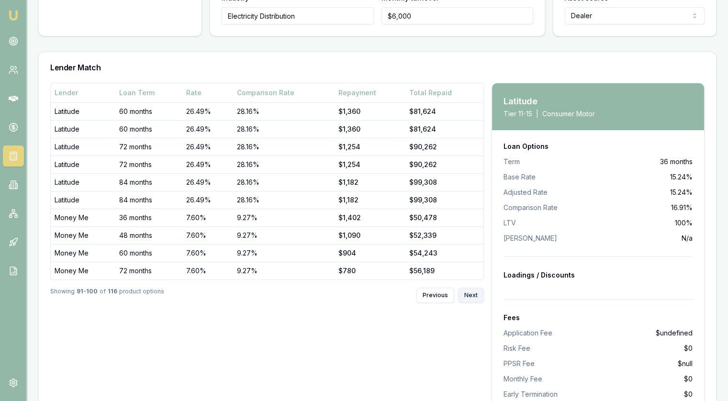
click at [465, 298] on button "Next" at bounding box center [471, 294] width 26 height 15
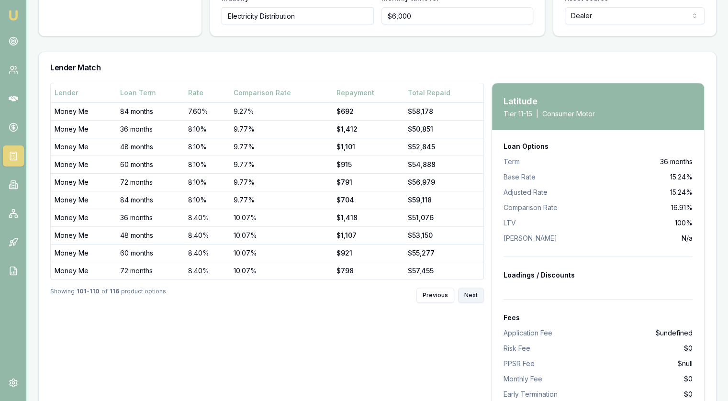
click at [465, 298] on button "Next" at bounding box center [471, 294] width 26 height 15
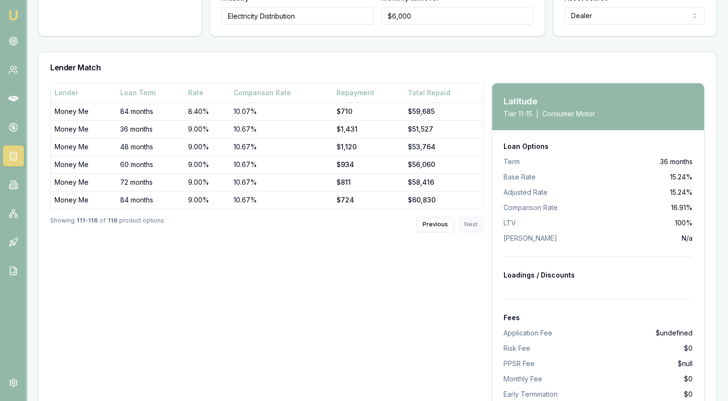
click at [444, 222] on button "Previous" at bounding box center [435, 224] width 38 height 15
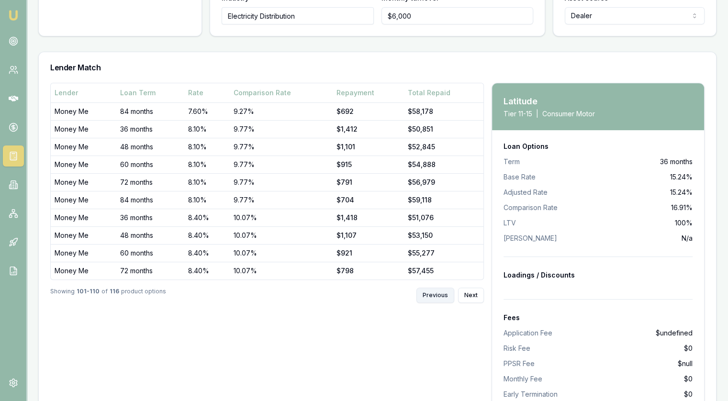
click at [444, 222] on td "$51,076" at bounding box center [443, 218] width 79 height 18
click at [441, 292] on button "Previous" at bounding box center [435, 294] width 38 height 15
click at [441, 293] on button "Previous" at bounding box center [435, 294] width 38 height 15
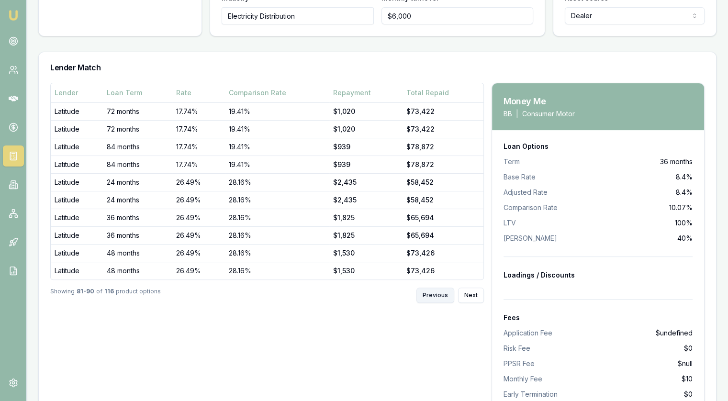
click at [441, 293] on button "Previous" at bounding box center [435, 294] width 38 height 15
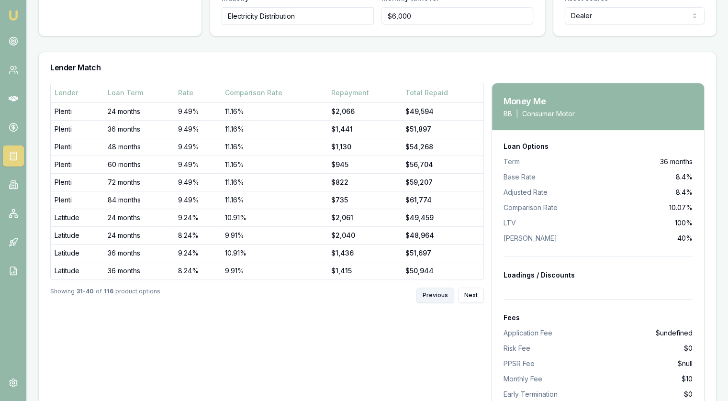
click at [441, 293] on button "Previous" at bounding box center [435, 294] width 38 height 15
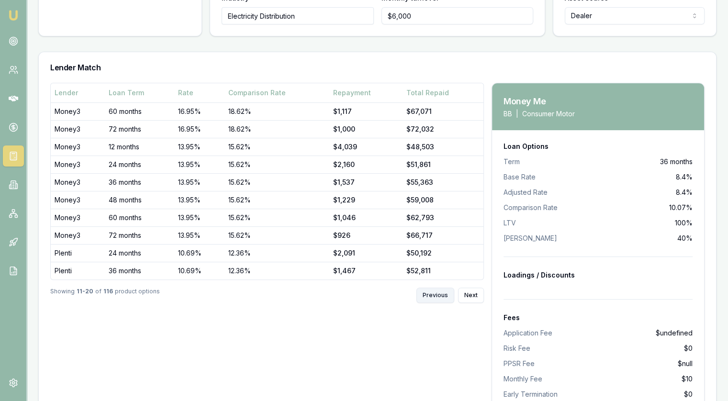
click at [441, 293] on button "Previous" at bounding box center [435, 294] width 38 height 15
click at [441, 293] on div "Previous Next" at bounding box center [449, 294] width 67 height 15
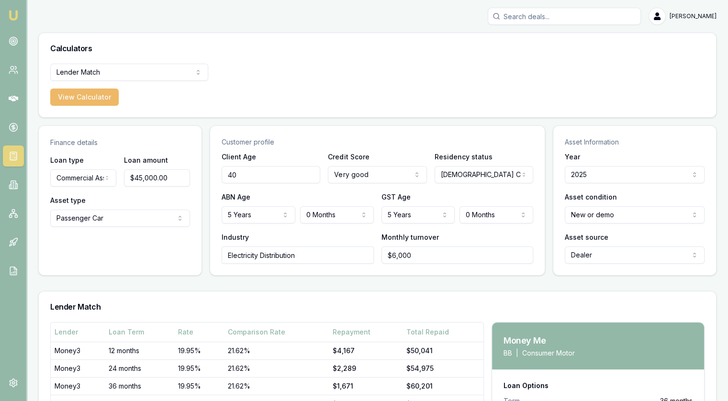
click at [72, 102] on button "View Calculator" at bounding box center [84, 96] width 68 height 17
click at [84, 177] on html "Emu Broker Jonathan Myers Toggle Menu Calculators Lender Match Finance Quote Le…" at bounding box center [364, 200] width 728 height 401
click at [107, 225] on html "Emu Broker Jonathan Myers Toggle Menu Calculators Lender Match Finance Quote Le…" at bounding box center [364, 200] width 728 height 401
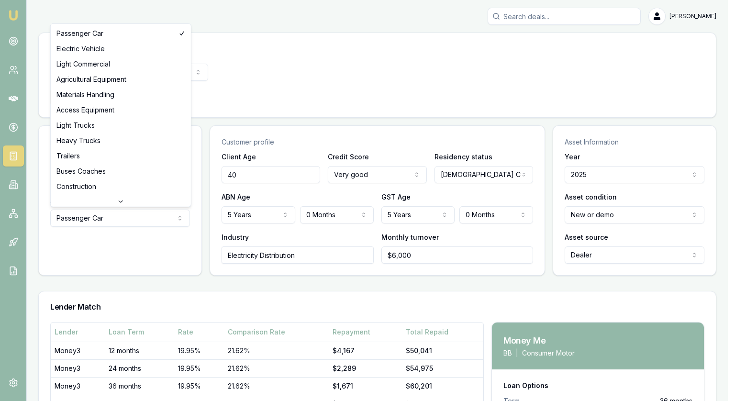
select select "LIGHT_COMMERCIAL"
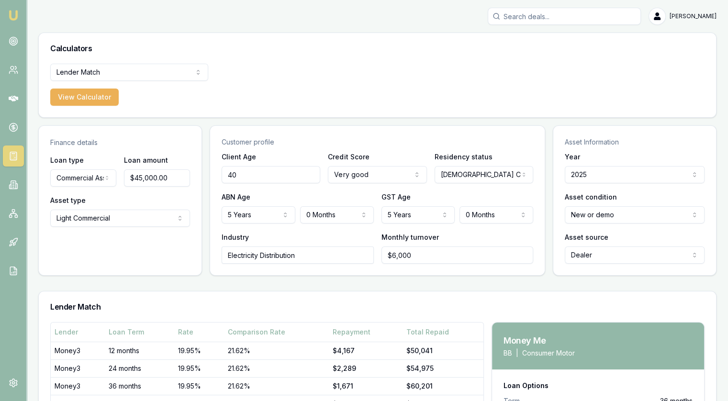
click at [126, 249] on div "Finance details Loan type Commercial Asset Consumer Loan Consumer Asset Commerc…" at bounding box center [120, 200] width 164 height 150
click at [398, 174] on html "Emu Broker Jonathan Myers Toggle Menu Calculators Lender Match Finance Quote Le…" at bounding box center [364, 200] width 728 height 401
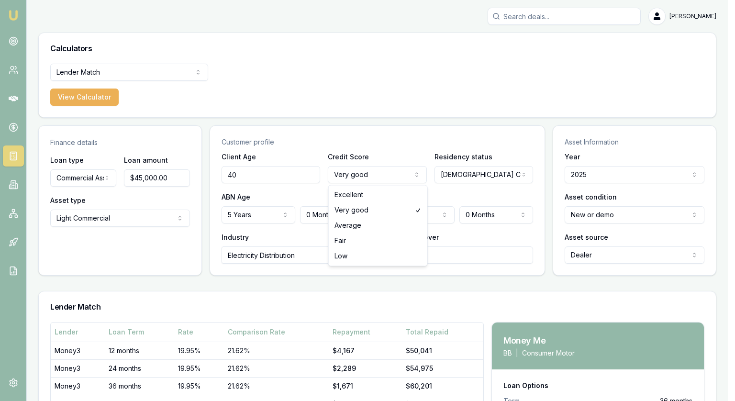
select select "EXCELLENT"
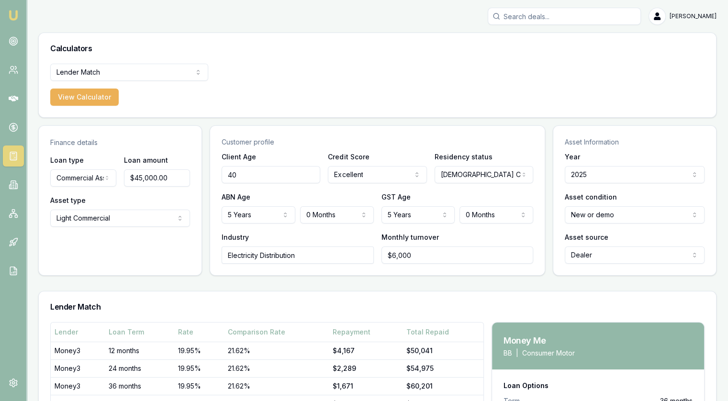
click at [386, 147] on div "Customer profile" at bounding box center [377, 138] width 334 height 25
click at [369, 239] on div "Industry Electricity Distribution" at bounding box center [297, 247] width 152 height 33
click at [431, 258] on input "6000" at bounding box center [457, 254] width 152 height 17
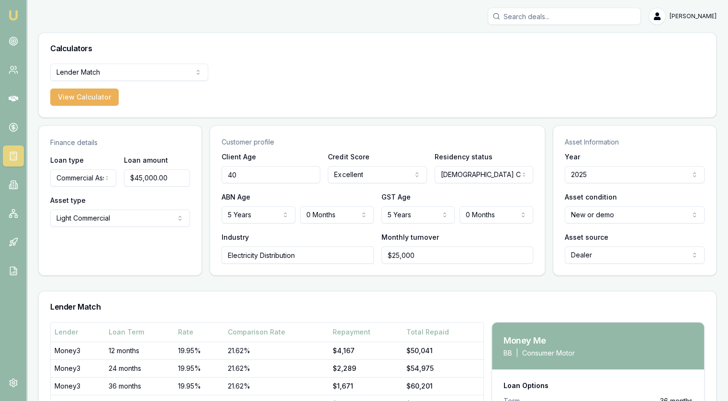
click at [92, 67] on html "Emu Broker Jonathan Myers Toggle Menu Calculators Lender Match Finance Quote Le…" at bounding box center [364, 200] width 728 height 401
click at [84, 97] on button "View Calculator" at bounding box center [84, 96] width 68 height 17
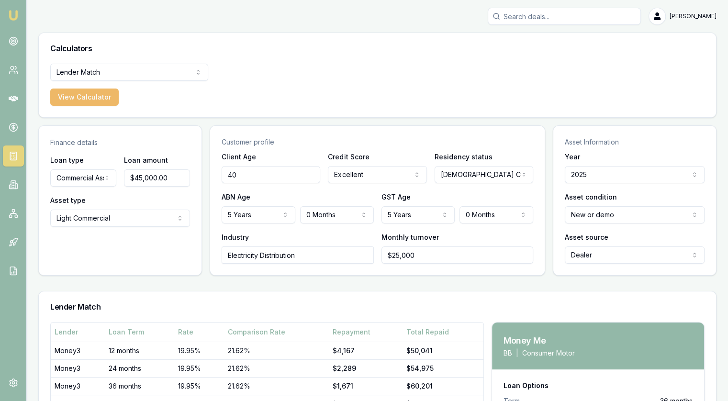
click at [84, 97] on button "View Calculator" at bounding box center [84, 96] width 68 height 17
type input "25000"
click at [432, 258] on input "25000" at bounding box center [457, 254] width 152 height 17
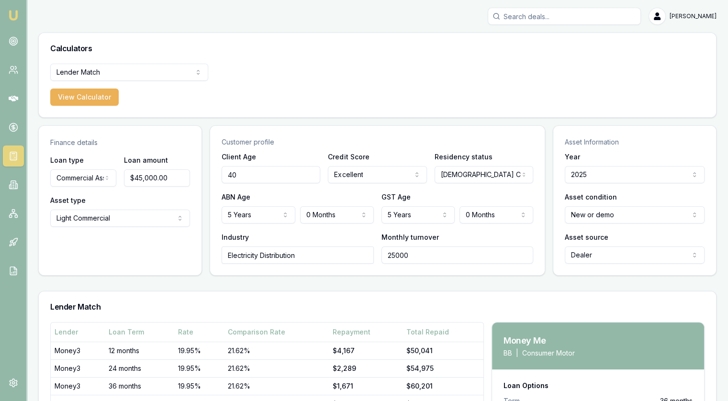
click at [432, 258] on input "25000" at bounding box center [457, 254] width 152 height 17
click at [75, 103] on button "View Calculator" at bounding box center [84, 96] width 68 height 17
click at [75, 95] on button "View Calculator" at bounding box center [84, 96] width 68 height 17
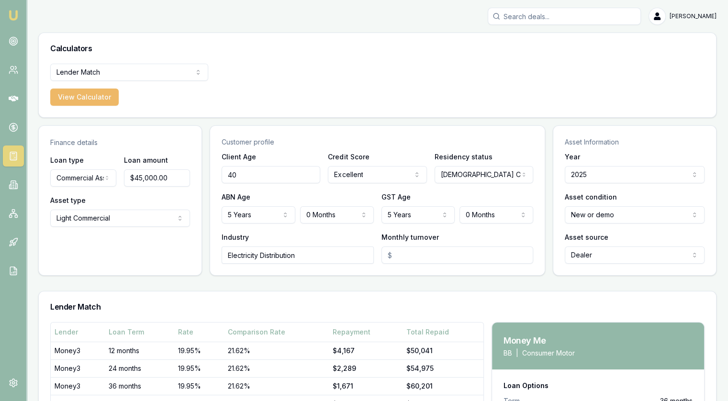
click at [75, 95] on button "View Calculator" at bounding box center [84, 96] width 68 height 17
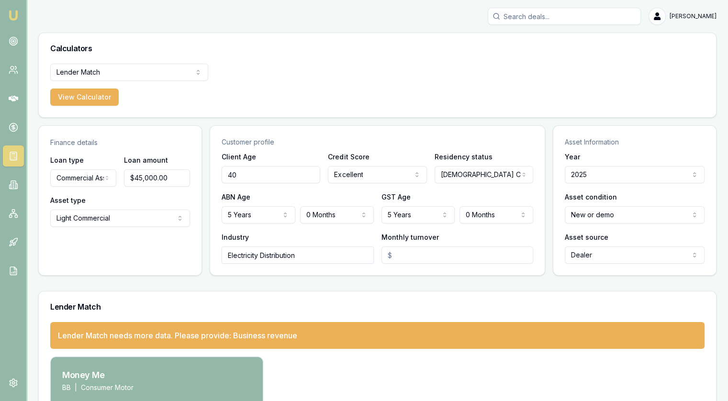
click at [456, 257] on input "Monthly turnover" at bounding box center [457, 254] width 152 height 17
type input "$30,000"
click at [64, 99] on button "View Calculator" at bounding box center [84, 96] width 68 height 17
click at [333, 250] on input "Electricity Distribution" at bounding box center [297, 254] width 152 height 17
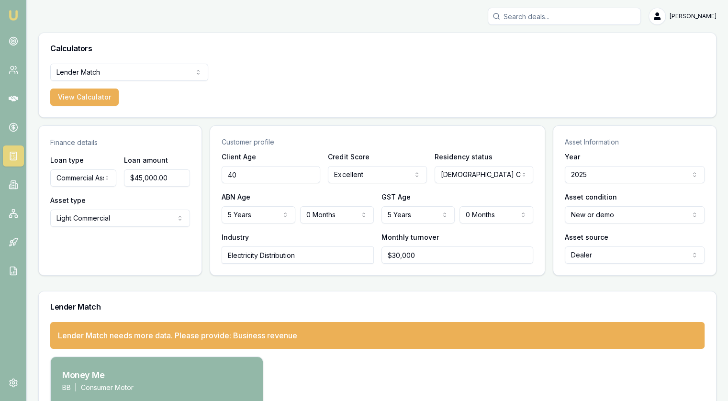
click at [260, 213] on html "Emu Broker Jonathan Myers Toggle Menu Calculators Lender Match Finance Quote Le…" at bounding box center [364, 200] width 728 height 401
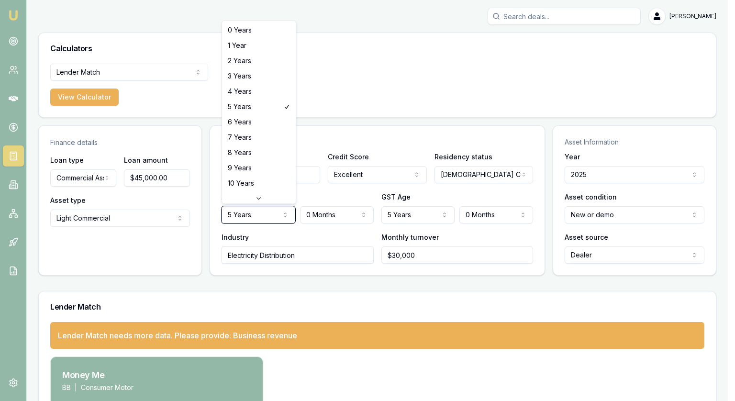
click at [260, 213] on html "Emu Broker Jonathan Myers Toggle Menu Calculators Lender Match Finance Quote Le…" at bounding box center [367, 200] width 735 height 401
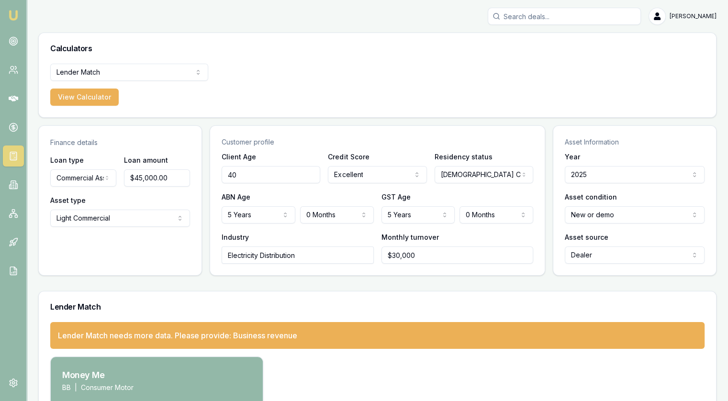
click at [256, 179] on input "40" at bounding box center [270, 174] width 99 height 17
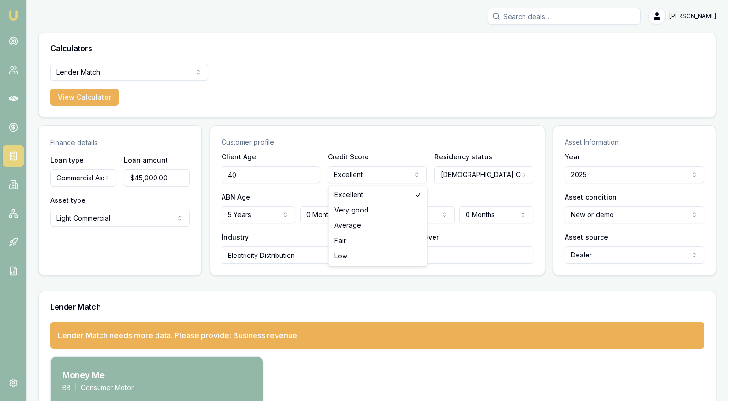
click at [372, 177] on html "Emu Broker Jonathan Myers Toggle Menu Calculators Lender Match Finance Quote Le…" at bounding box center [367, 200] width 735 height 401
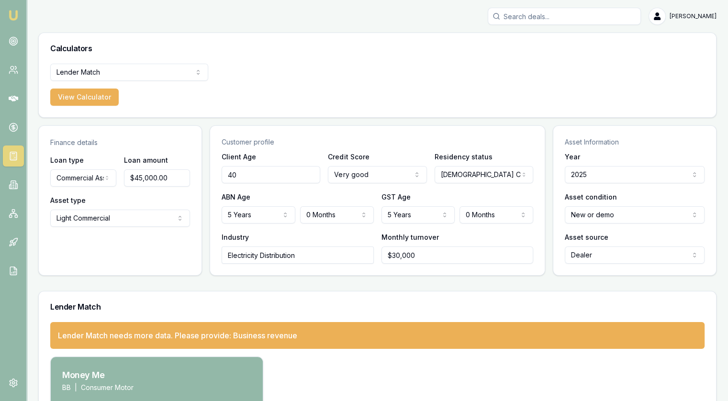
click at [368, 168] on html "Emu Broker Jonathan Myers Toggle Menu Calculators Lender Match Finance Quote Le…" at bounding box center [364, 200] width 728 height 401
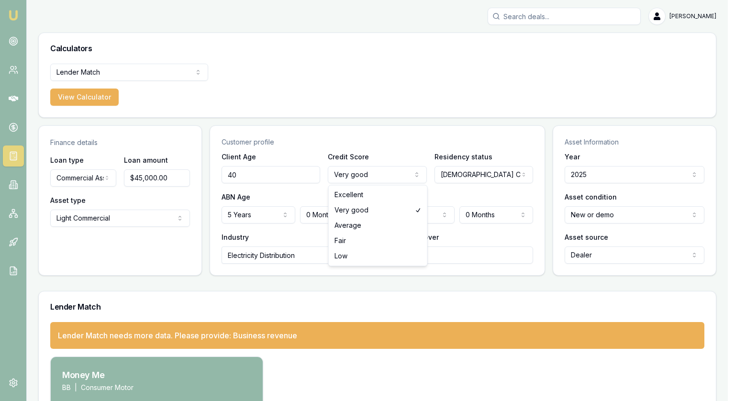
select select "EXCELLENT"
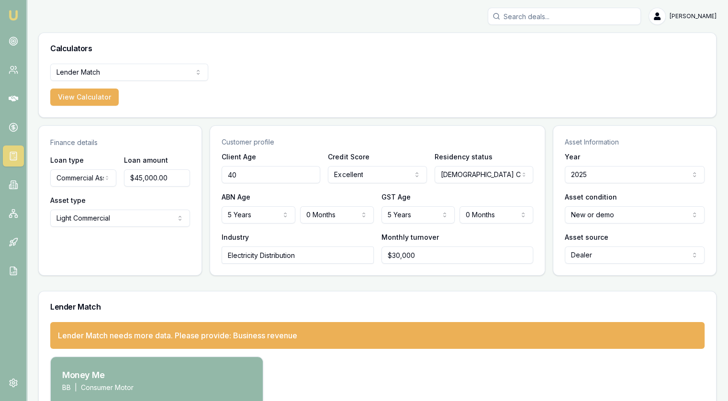
click at [298, 135] on div "Customer profile" at bounding box center [377, 138] width 334 height 25
click at [69, 101] on button "View Calculator" at bounding box center [84, 96] width 68 height 17
click at [68, 101] on button "View Calculator" at bounding box center [84, 96] width 68 height 17
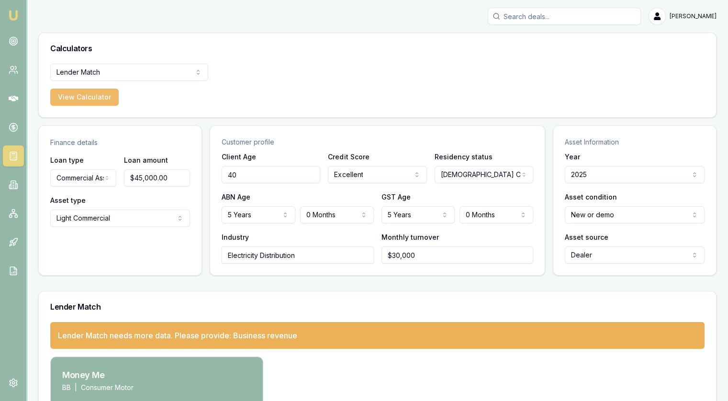
click at [68, 101] on button "View Calculator" at bounding box center [84, 96] width 68 height 17
click at [163, 70] on html "Emu Broker Jonathan Myers Toggle Menu Calculators Lender Match Finance Quote Le…" at bounding box center [364, 200] width 728 height 401
click at [150, 102] on form "Finance Quote Finance Quote Lender Match Payslip Calculator View Calculator" at bounding box center [129, 85] width 158 height 42
click at [138, 78] on html "Emu Broker Jonathan Myers Toggle Menu Calculators Finance Quote Finance Quote L…" at bounding box center [364, 200] width 728 height 401
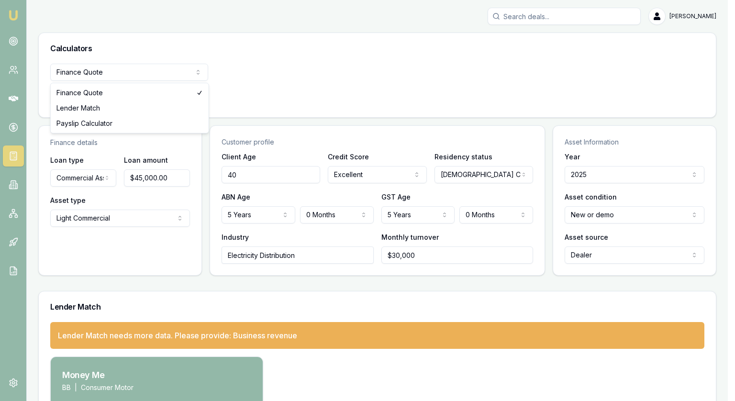
select select "lender-match"
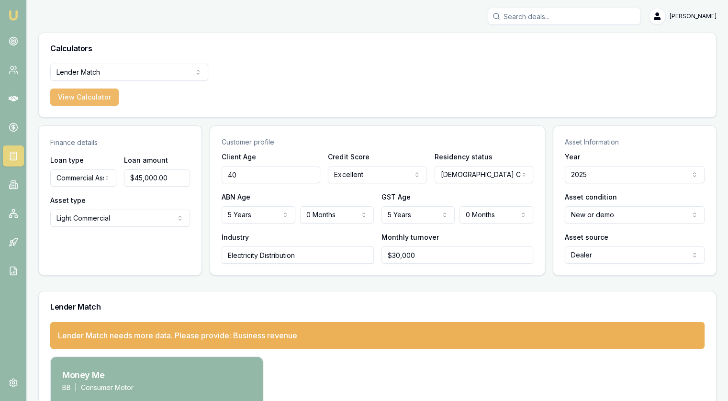
click at [93, 105] on button "View Calculator" at bounding box center [84, 96] width 68 height 17
click at [91, 100] on button "View Calculator" at bounding box center [84, 96] width 68 height 17
click at [428, 262] on input "30000" at bounding box center [457, 254] width 152 height 17
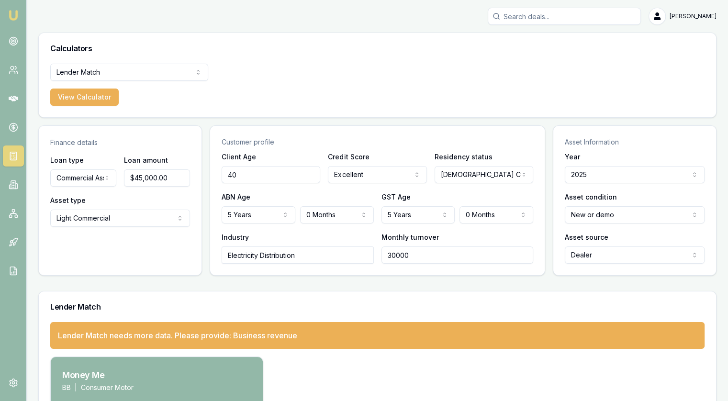
click at [428, 262] on input "30000" at bounding box center [457, 254] width 152 height 17
type input "$30,000"
click at [477, 209] on html "Emu Broker Jonathan Myers Toggle Menu Calculators Lender Match Finance Quote Le…" at bounding box center [364, 200] width 728 height 401
click at [452, 235] on div "Monthly turnover $30,000" at bounding box center [457, 247] width 152 height 33
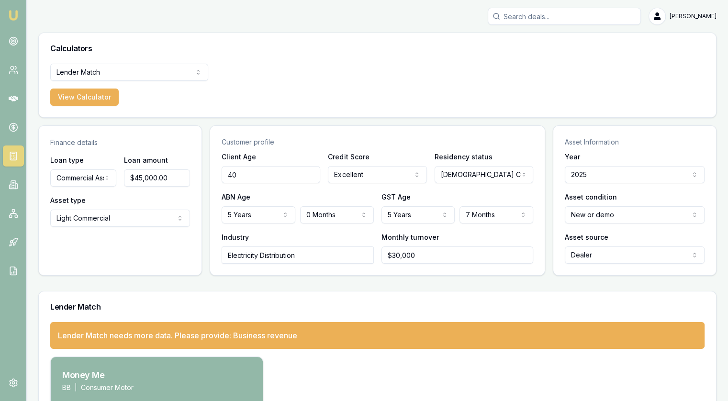
click at [488, 214] on html "Emu Broker Jonathan Myers Toggle Menu Calculators Lender Match Finance Quote Le…" at bounding box center [364, 200] width 728 height 401
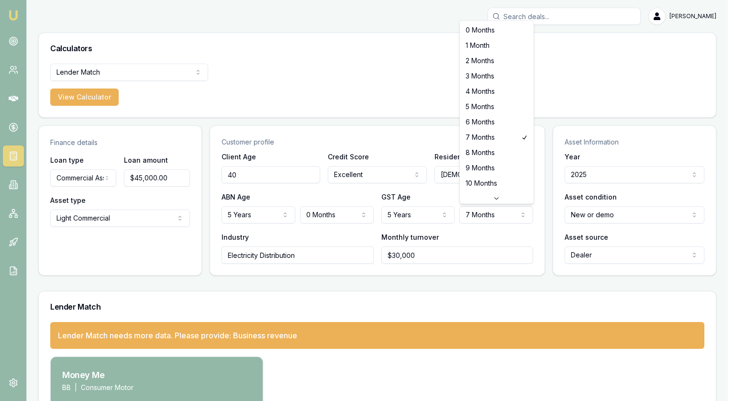
select select "8"
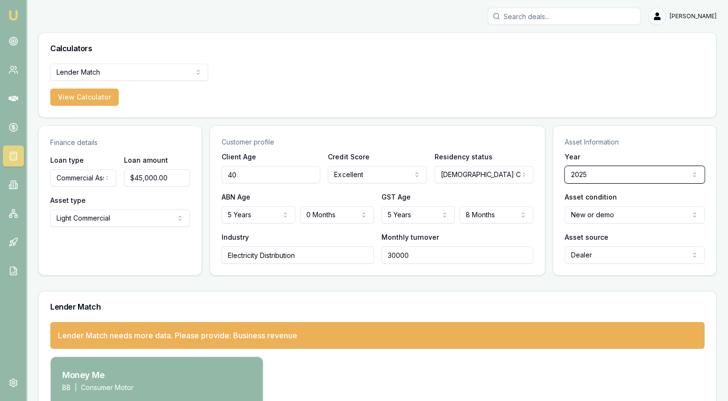
type input "$30,000"
click at [593, 255] on html "Emu Broker Jonathan Myers Toggle Menu Calculators Lender Match Finance Quote Le…" at bounding box center [364, 200] width 728 height 401
click at [597, 254] on html "Emu Broker Jonathan Myers Toggle Menu Calculators Lender Match Finance Quote Le…" at bounding box center [364, 200] width 728 height 401
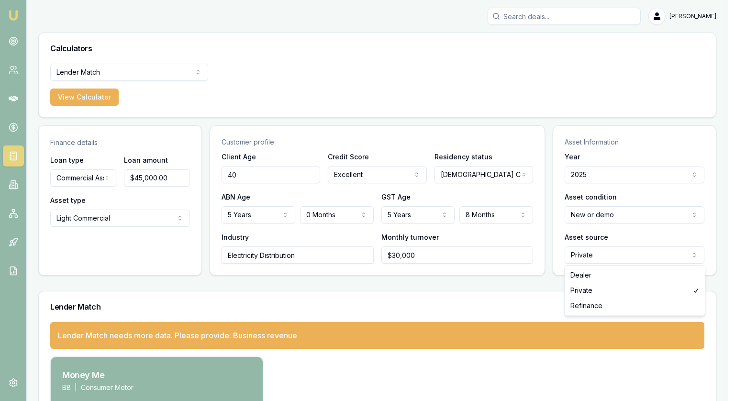
select select "DEALER"
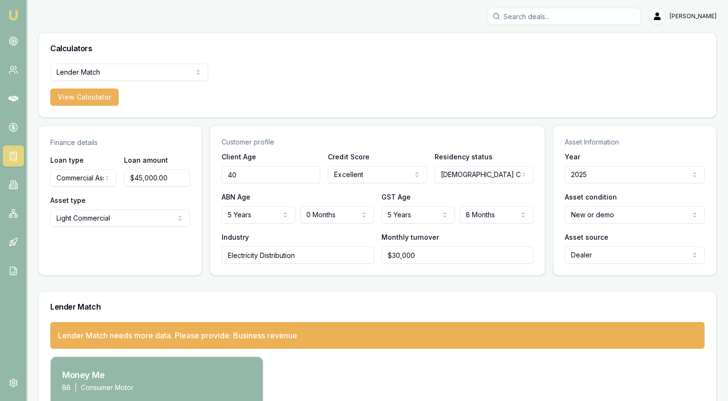
click at [98, 95] on button "View Calculator" at bounding box center [84, 96] width 68 height 17
click at [97, 95] on button "View Calculator" at bounding box center [84, 96] width 68 height 17
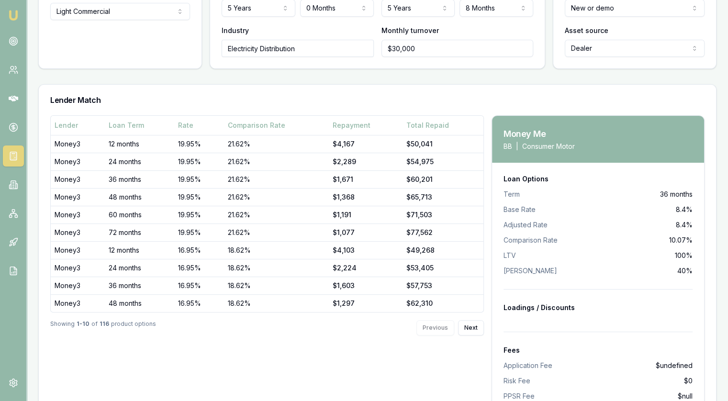
scroll to position [239, 0]
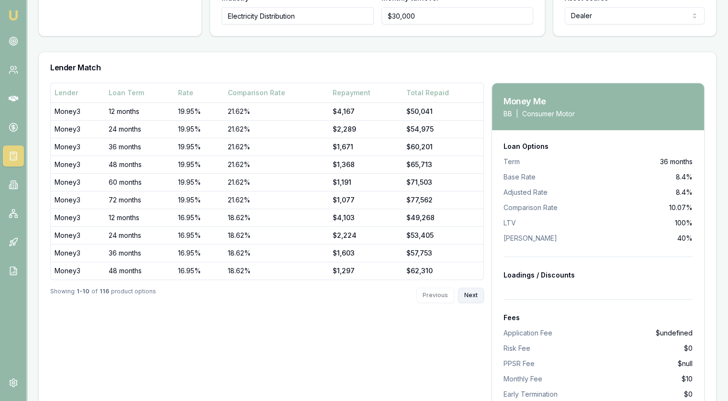
click at [472, 295] on button "Next" at bounding box center [471, 294] width 26 height 15
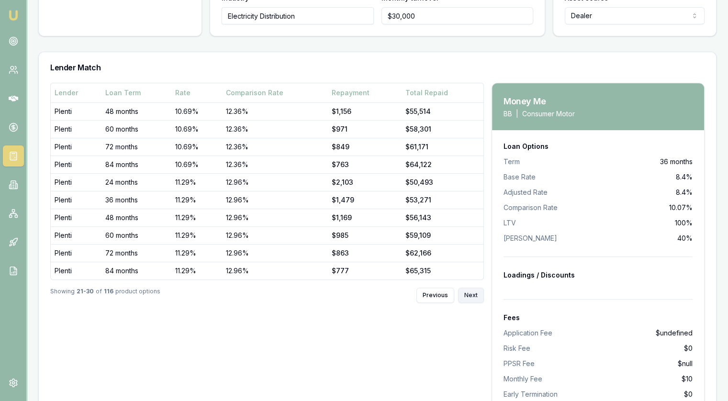
click at [472, 295] on button "Next" at bounding box center [471, 294] width 26 height 15
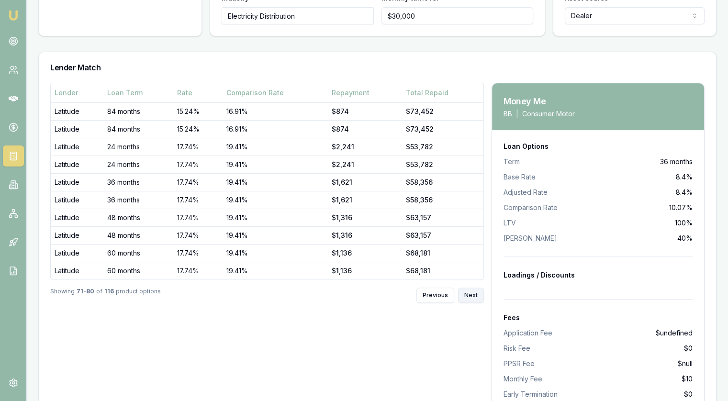
click at [472, 295] on button "Next" at bounding box center [471, 294] width 26 height 15
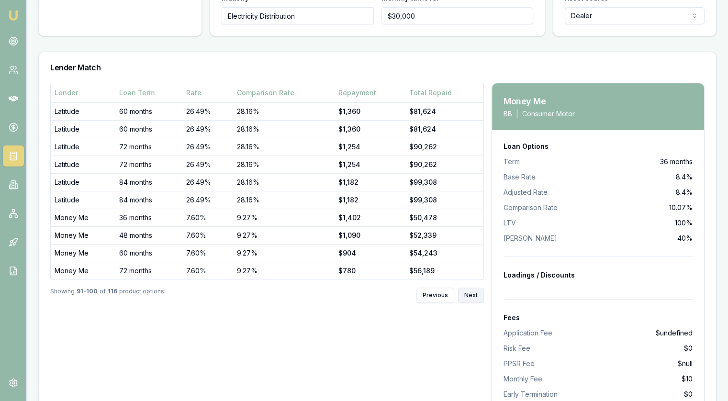
click at [472, 295] on button "Next" at bounding box center [471, 294] width 26 height 15
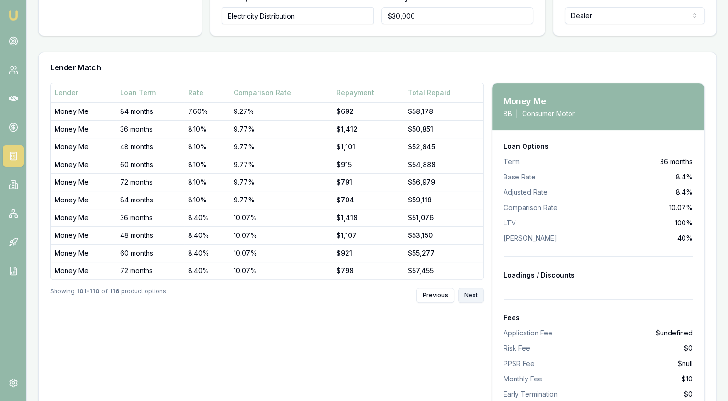
click at [472, 295] on button "Next" at bounding box center [471, 294] width 26 height 15
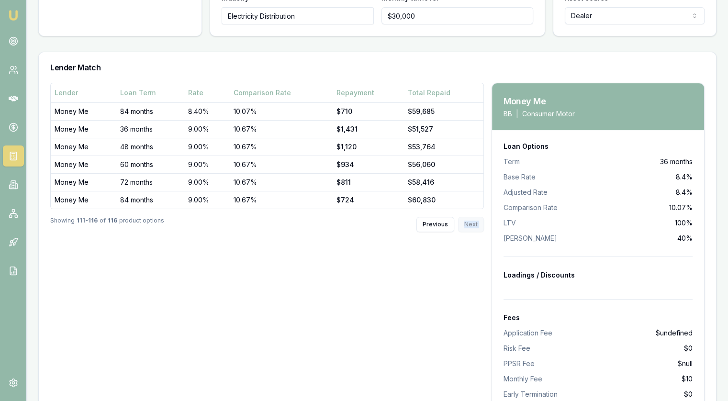
click at [11, 158] on icon at bounding box center [14, 156] width 10 height 10
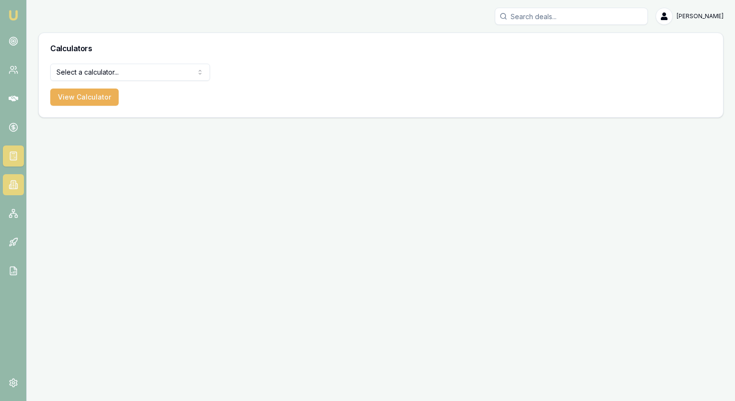
click at [11, 187] on icon at bounding box center [13, 185] width 5 height 8
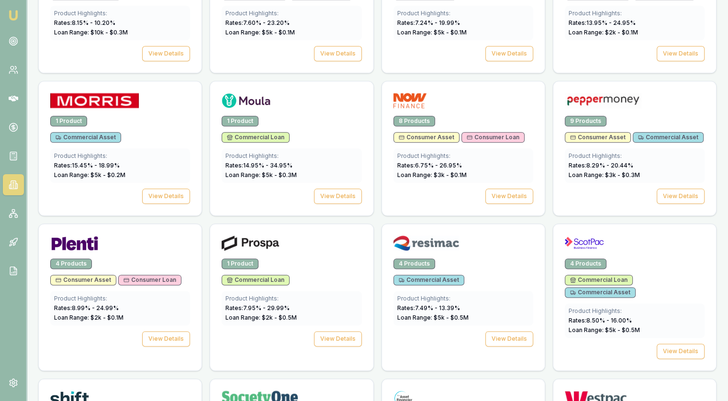
scroll to position [1339, 0]
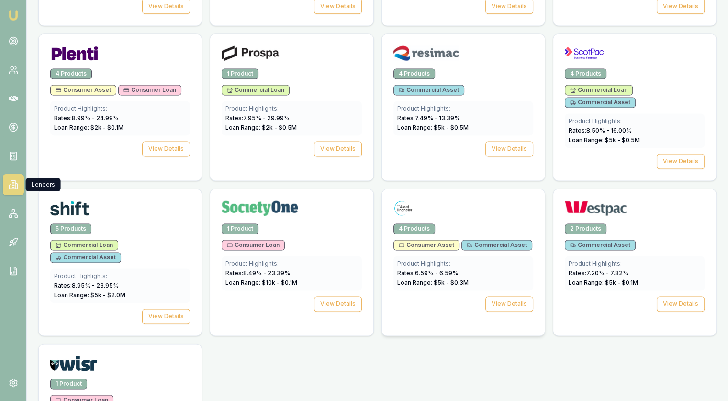
click at [478, 200] on div at bounding box center [463, 209] width 140 height 19
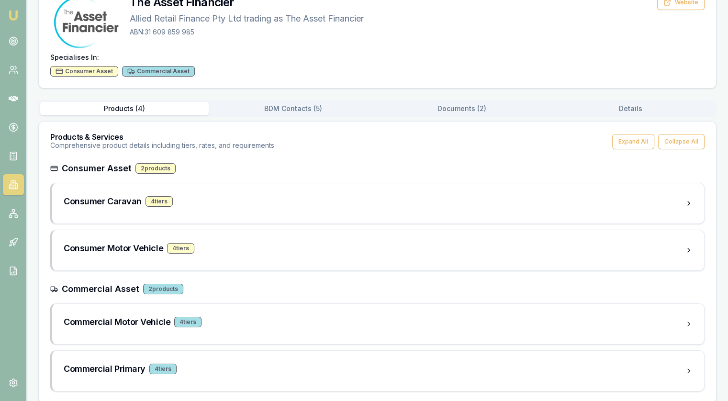
scroll to position [85, 0]
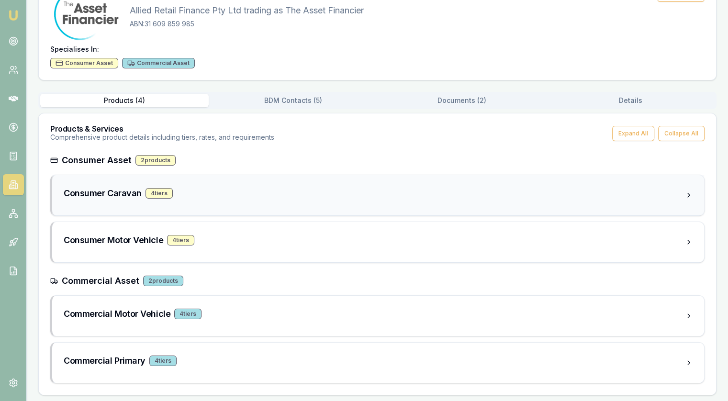
click at [84, 189] on h3 "Consumer Caravan" at bounding box center [103, 193] width 78 height 13
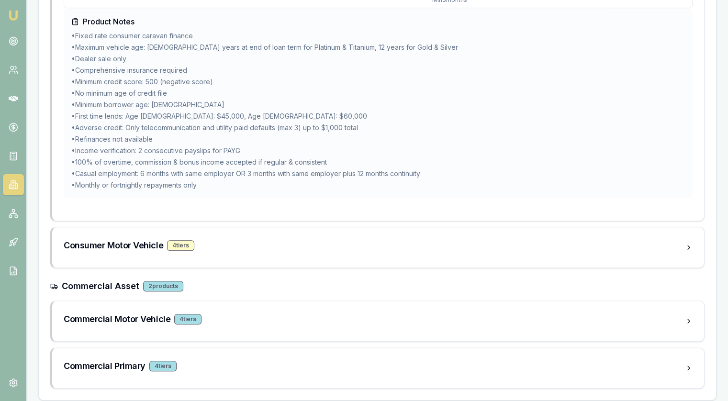
scroll to position [667, 0]
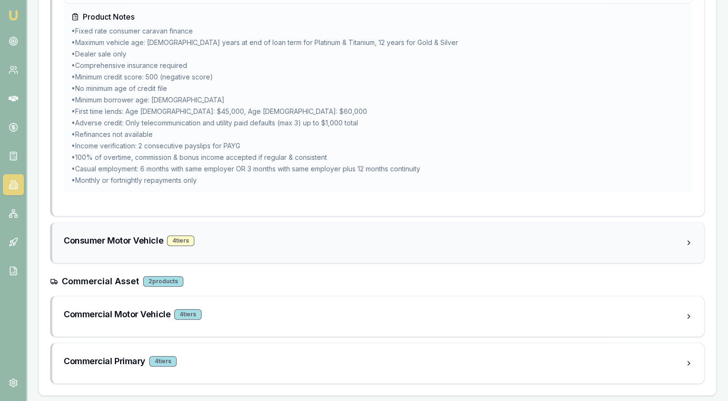
click at [295, 243] on div "Consumer Motor Vehicle 4 tier s" at bounding box center [374, 240] width 621 height 13
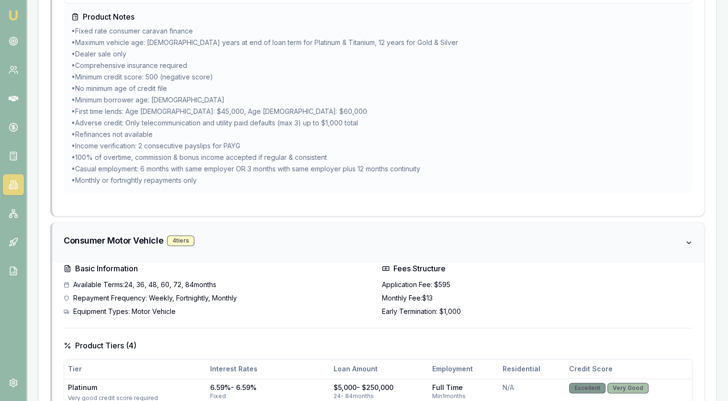
click at [118, 238] on h3 "Consumer Motor Vehicle" at bounding box center [113, 240] width 99 height 13
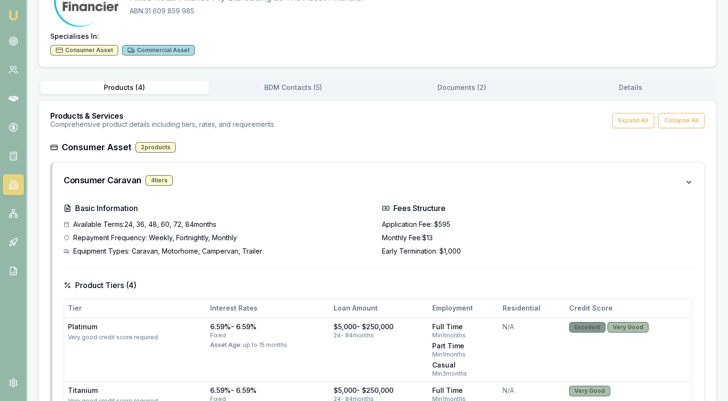
scroll to position [0, 0]
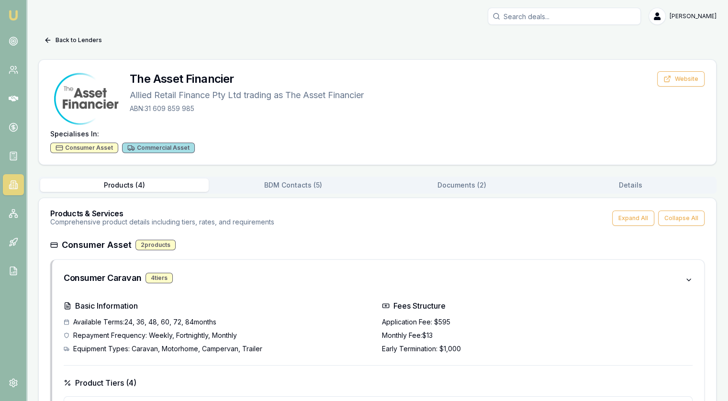
click at [89, 246] on h3 "Consumer Asset" at bounding box center [97, 244] width 70 height 13
click at [56, 245] on icon at bounding box center [54, 245] width 8 height 8
click at [68, 278] on h3 "Consumer Caravan" at bounding box center [103, 277] width 78 height 13
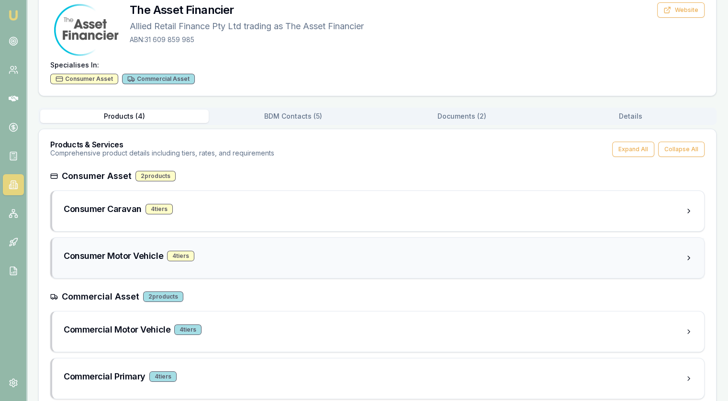
scroll to position [85, 0]
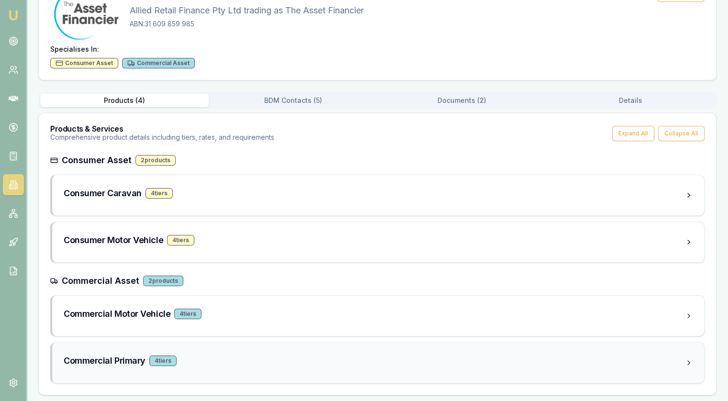
click at [109, 358] on h3 "Commercial Primary" at bounding box center [105, 360] width 82 height 13
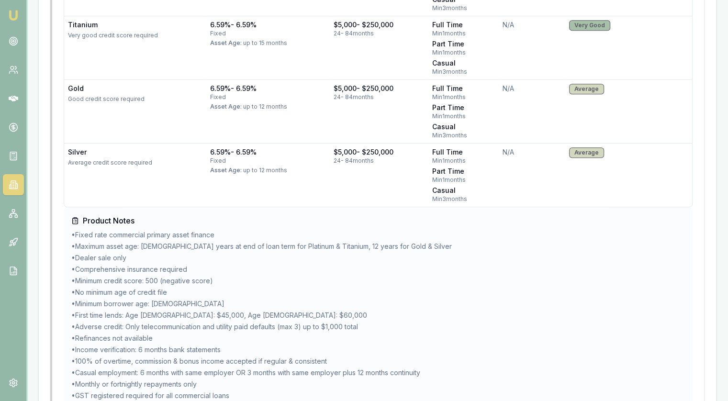
scroll to position [697, 0]
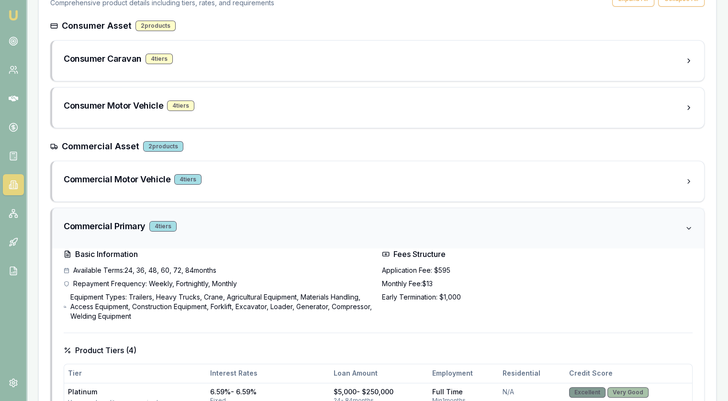
click at [85, 226] on h3 "Commercial Primary" at bounding box center [105, 226] width 82 height 13
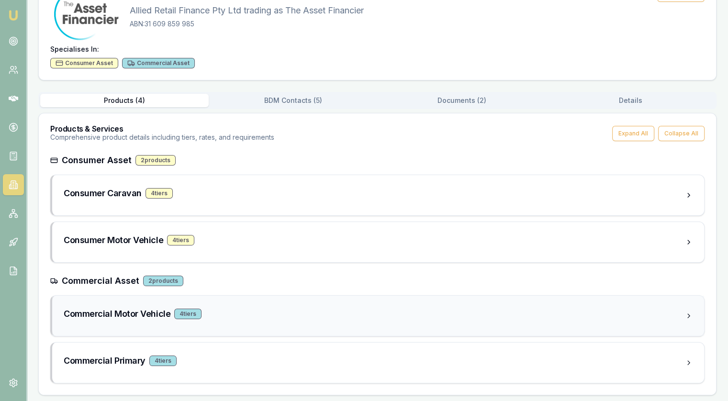
click at [101, 319] on h3 "Commercial Motor Vehicle" at bounding box center [117, 313] width 107 height 13
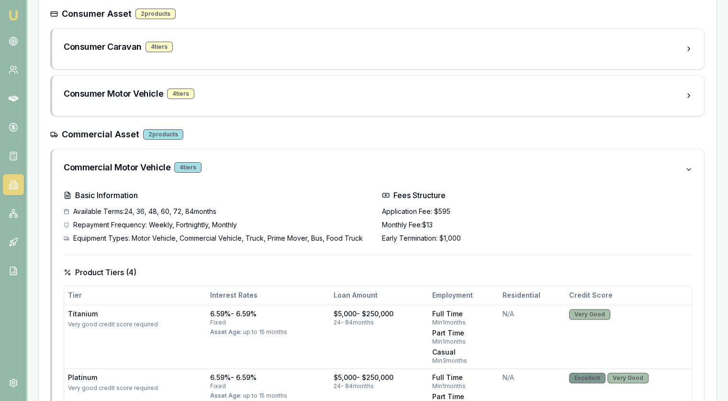
scroll to position [9, 0]
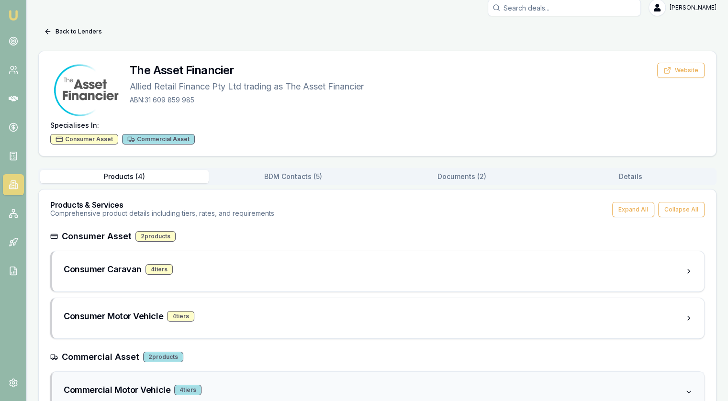
click at [90, 388] on h3 "Commercial Motor Vehicle" at bounding box center [117, 389] width 107 height 13
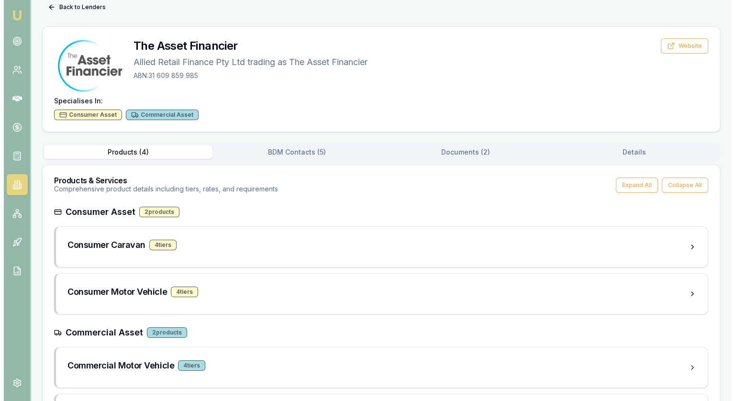
scroll to position [0, 0]
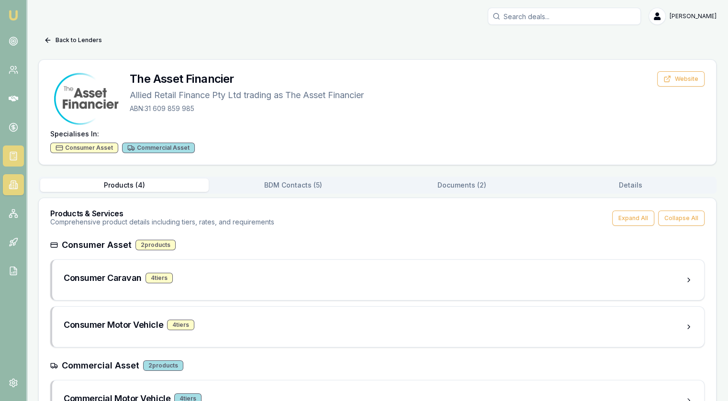
click at [18, 154] on link at bounding box center [13, 155] width 21 height 21
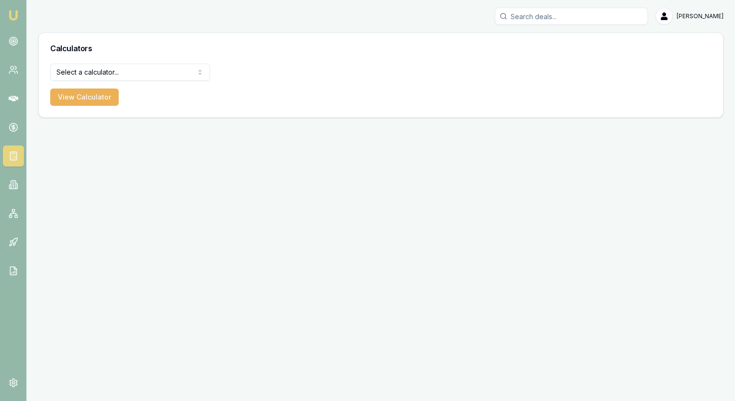
click at [124, 66] on html "Emu Broker Jonathan Myers Toggle Menu Calculators Select a calculator... Financ…" at bounding box center [367, 200] width 735 height 401
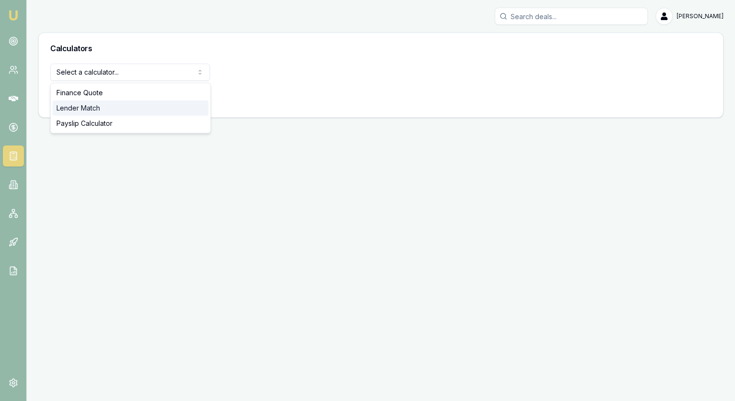
select select "lender-match"
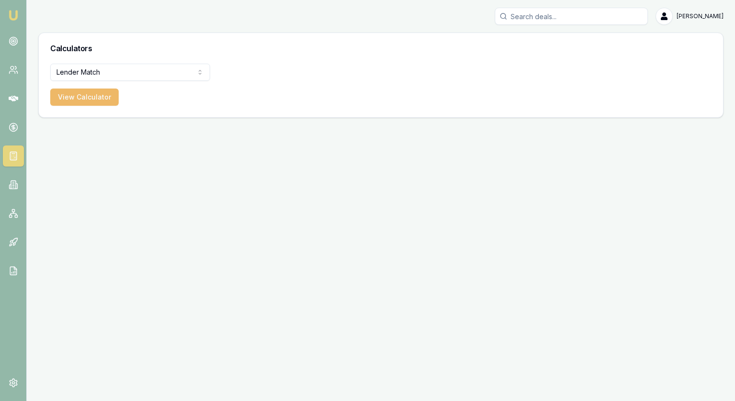
click at [90, 99] on button "View Calculator" at bounding box center [84, 96] width 68 height 17
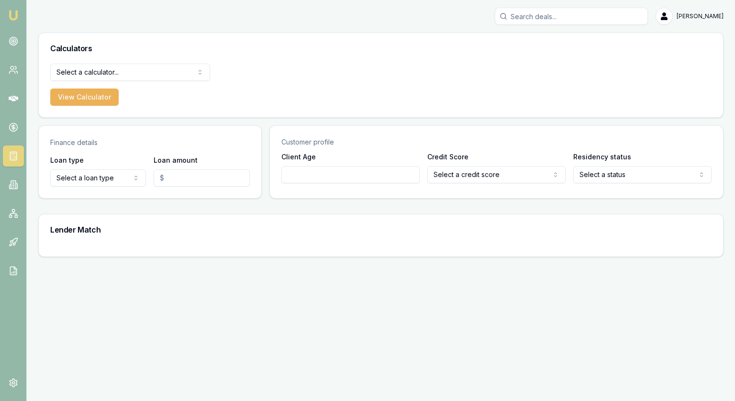
click at [102, 174] on html "Emu Broker Jonathan Myers Toggle Menu Calculators Select a calculator... Financ…" at bounding box center [367, 200] width 735 height 401
select select "COMMERCIAL_ASSET"
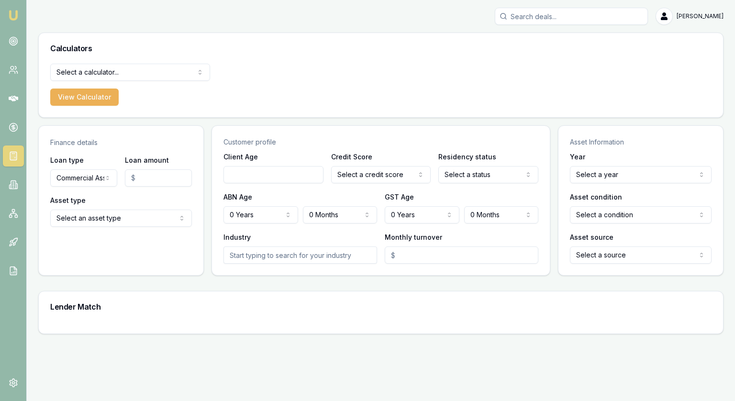
click at [156, 177] on input "Loan amount" at bounding box center [158, 177] width 67 height 17
type input "$30,000.00"
click at [131, 218] on html "Emu Broker Jonathan Myers Toggle Menu Calculators Select a calculator... Financ…" at bounding box center [367, 200] width 735 height 401
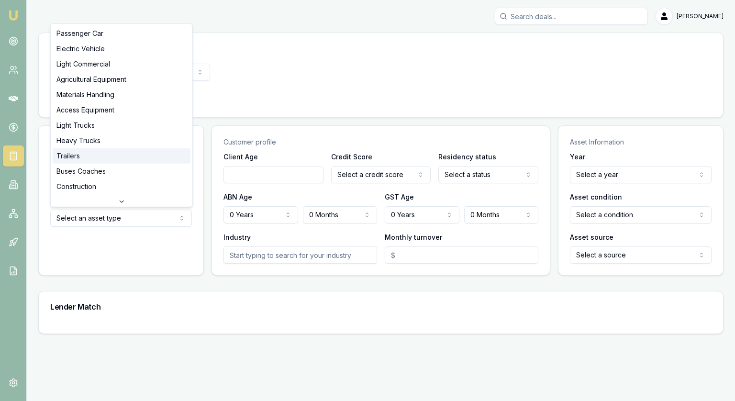
scroll to position [15, 0]
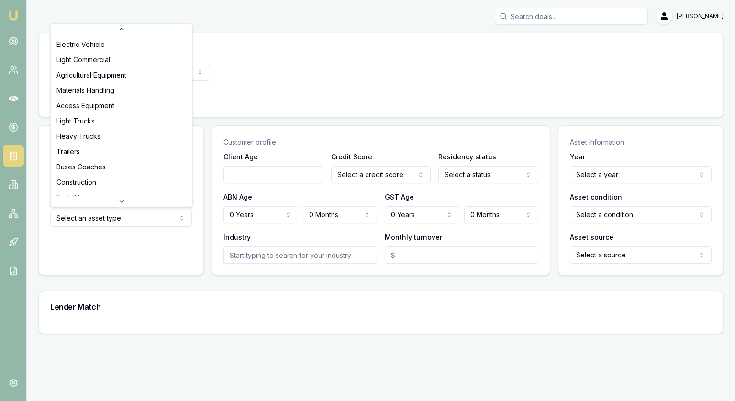
select select "LIGHT_TRUCKS"
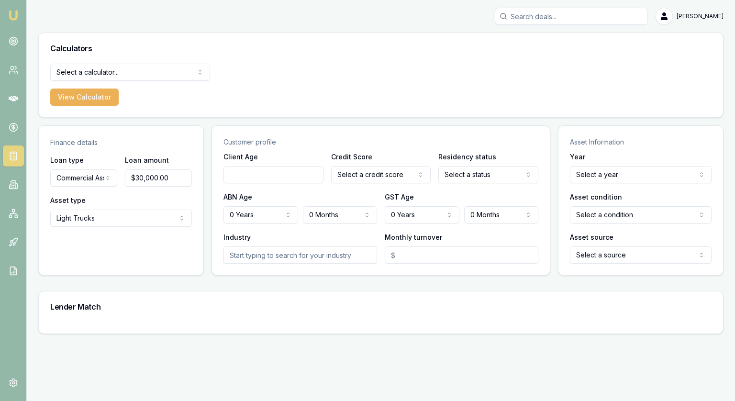
click at [250, 174] on input "Client Age" at bounding box center [273, 174] width 100 height 17
type input "40"
click at [375, 180] on html "Emu Broker Jonathan Myers Toggle Menu Calculators Select a calculator... Financ…" at bounding box center [367, 200] width 735 height 401
select select "EXCELLENT"
click at [480, 178] on html "Emu Broker Jonathan Myers Toggle Menu Calculators Select a calculator... Financ…" at bounding box center [367, 200] width 735 height 401
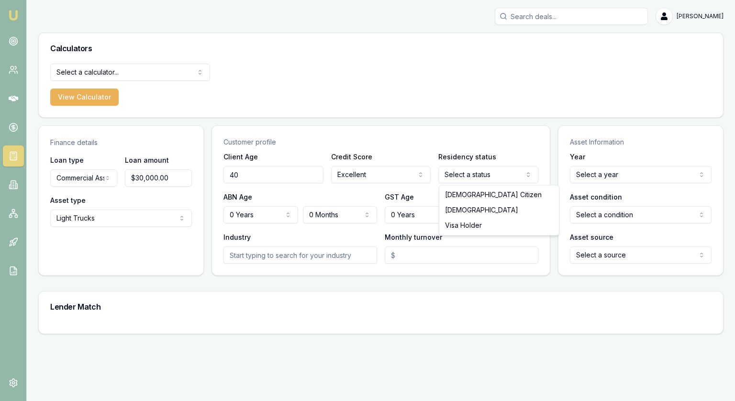
select select "AUSTRALIAN_CITIZEN"
click at [230, 216] on html "Emu Broker Jonathan Myers Toggle Menu Calculators Select a calculator... Financ…" at bounding box center [367, 200] width 735 height 401
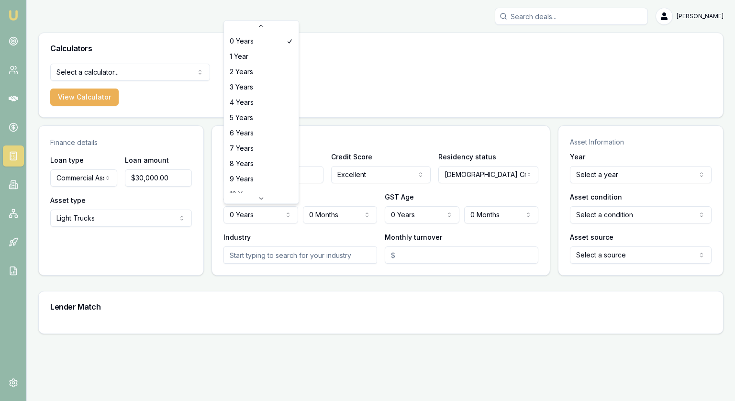
scroll to position [31, 0]
select select "5"
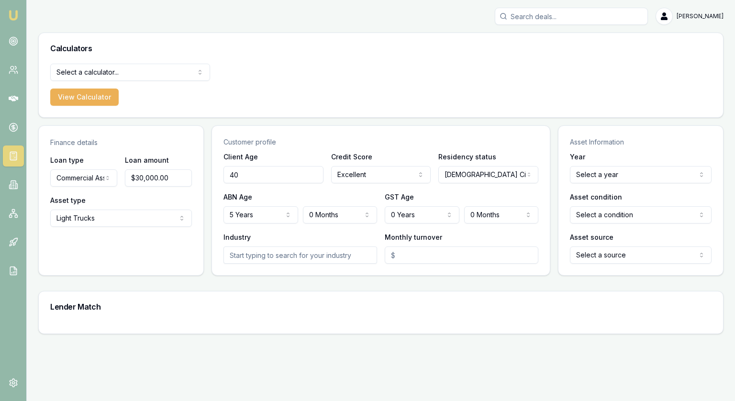
click at [393, 213] on html "Emu Broker Jonathan Myers Toggle Menu Calculators Select a calculator... Financ…" at bounding box center [367, 200] width 735 height 401
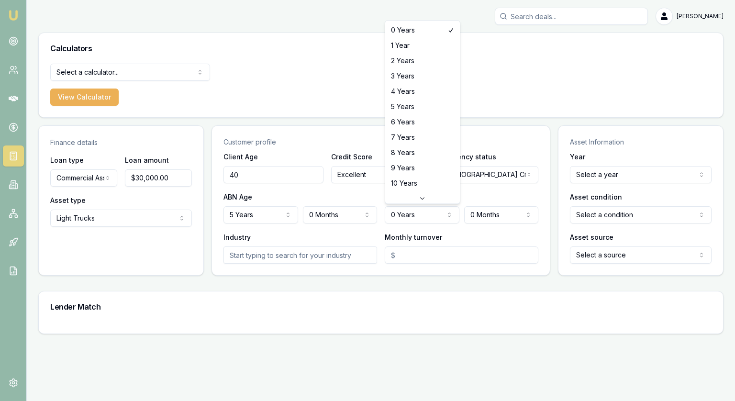
select select "5"
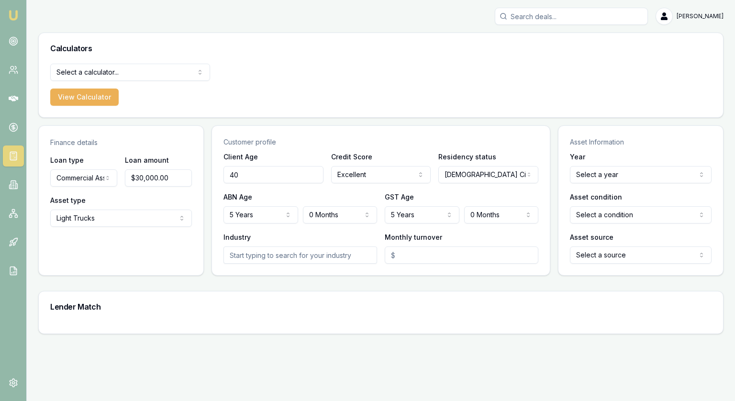
click at [265, 259] on input "text" at bounding box center [300, 254] width 154 height 17
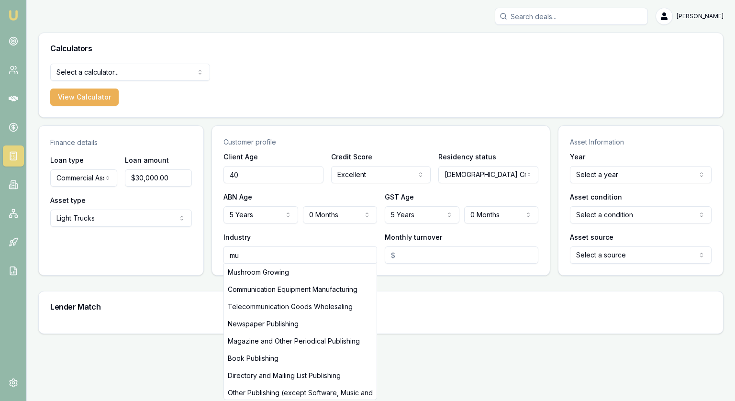
type input "m"
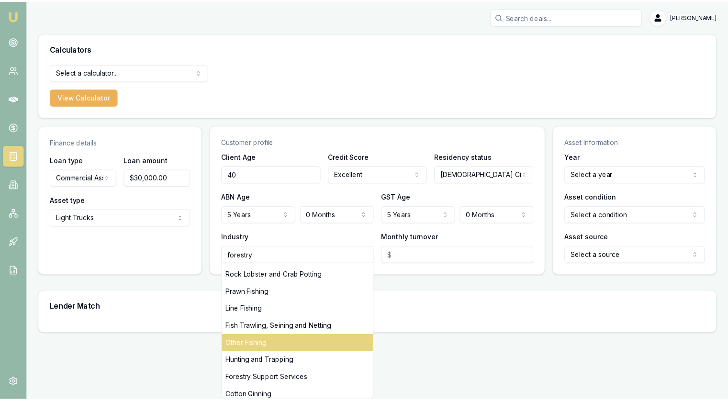
scroll to position [670, 0]
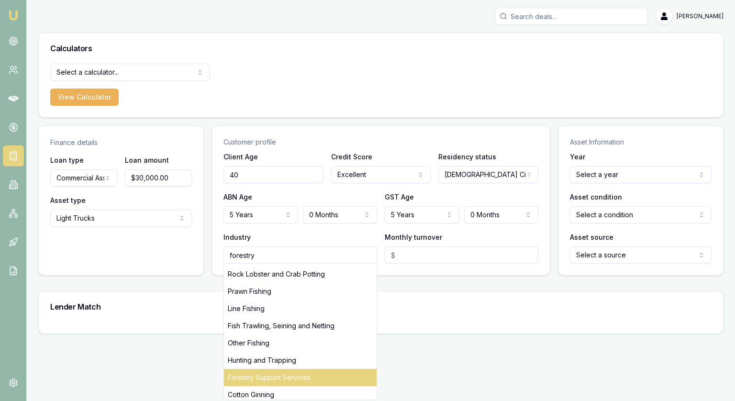
click at [312, 376] on div "Forestry Support Services" at bounding box center [300, 377] width 153 height 17
type input "Forestry Support Services"
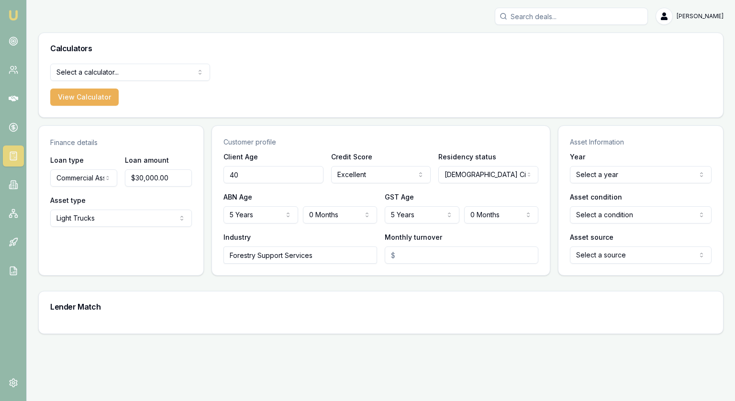
click at [427, 253] on input "Monthly turnover" at bounding box center [462, 254] width 154 height 17
click at [422, 276] on main "Finance details Loan type Commercial Asset Consumer Loan Consumer Asset Commerc…" at bounding box center [380, 229] width 685 height 209
click at [460, 250] on input "45000" at bounding box center [462, 254] width 154 height 17
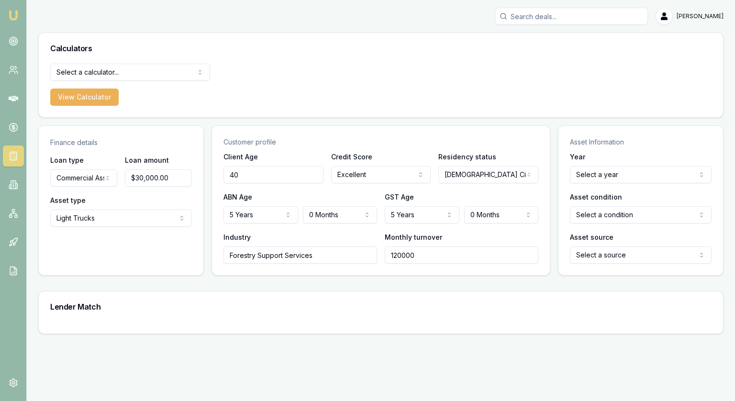
type input "$120,000"
click at [624, 173] on html "Emu Broker Jonathan Myers Toggle Menu Calculators Select a calculator... Financ…" at bounding box center [367, 200] width 735 height 401
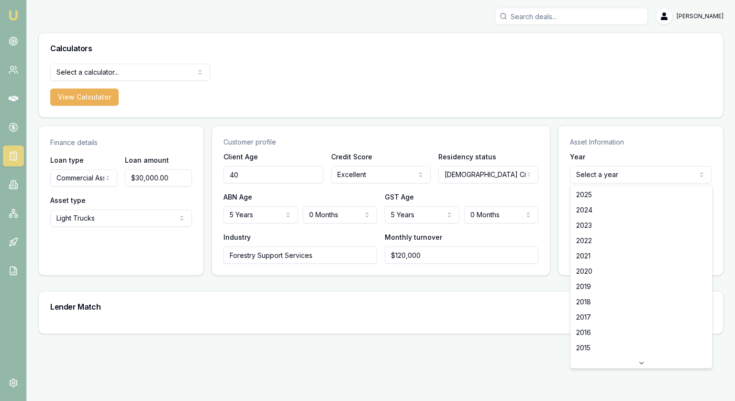
select select "2025"
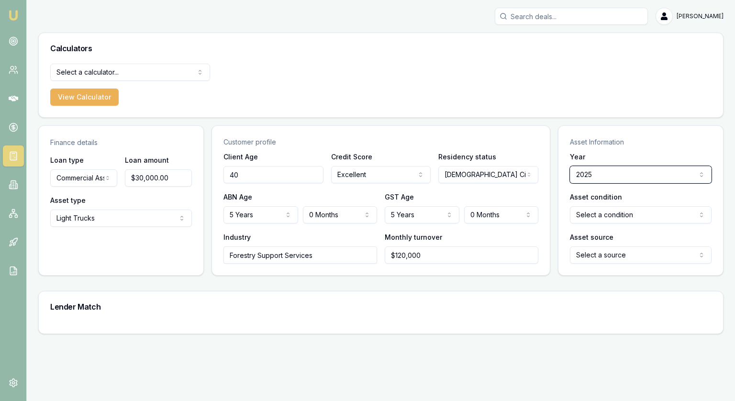
click at [599, 197] on label "Asset condition" at bounding box center [596, 197] width 52 height 8
click at [599, 206] on button "Select a condition" at bounding box center [641, 214] width 142 height 17
click at [601, 208] on html "Emu Broker Jonathan Myers Toggle Menu Calculators Select a calculator... Financ…" at bounding box center [367, 200] width 735 height 401
select select "NEW_OR_DEMO"
click at [605, 254] on html "Emu Broker Jonathan Myers Toggle Menu Calculators Select a calculator... Financ…" at bounding box center [367, 200] width 735 height 401
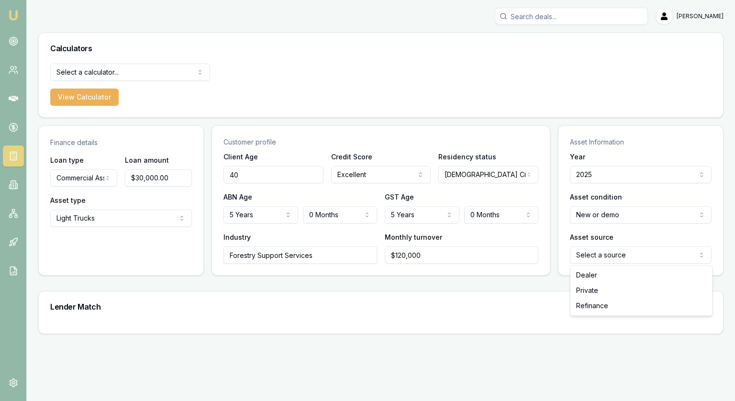
select select "DEALER"
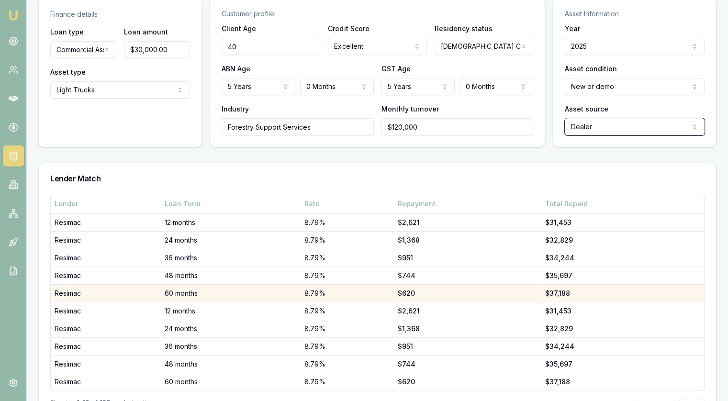
scroll to position [166, 0]
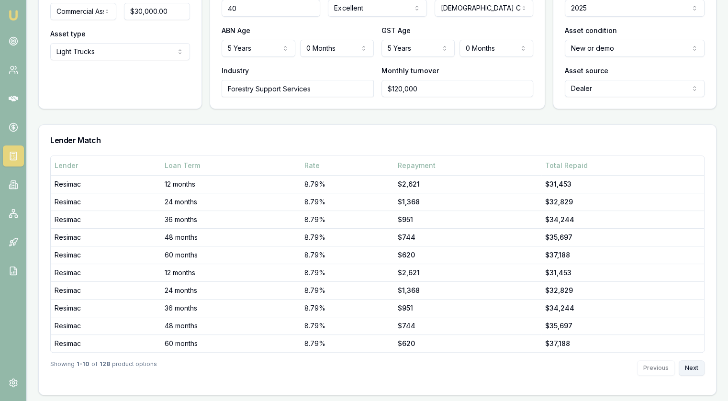
click at [696, 368] on button "Next" at bounding box center [691, 367] width 26 height 15
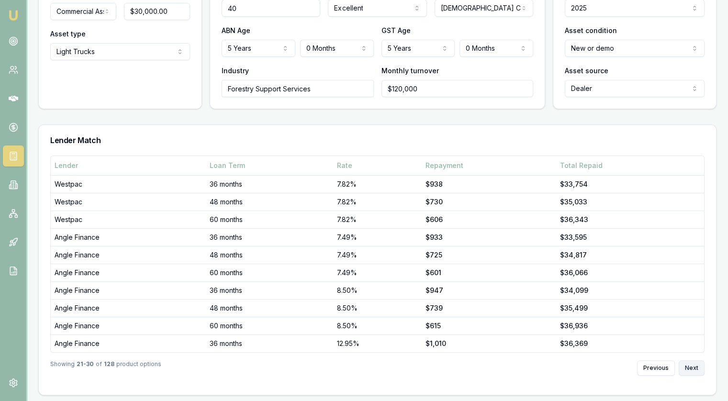
click at [696, 368] on button "Next" at bounding box center [691, 367] width 26 height 15
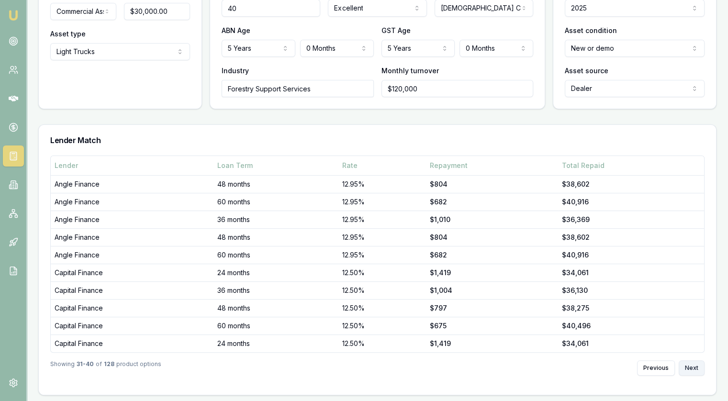
click at [696, 368] on button "Next" at bounding box center [691, 367] width 26 height 15
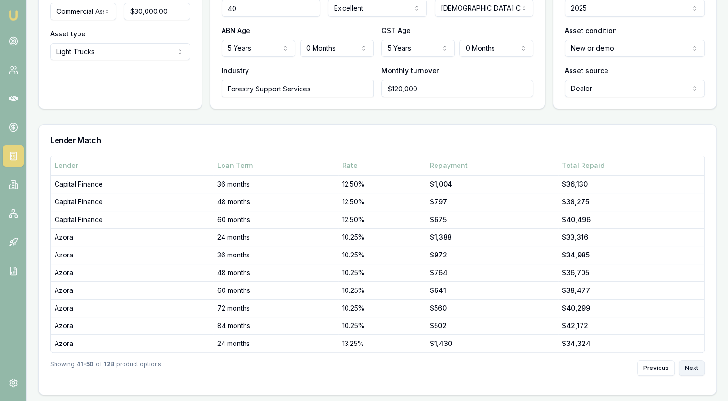
click at [696, 368] on button "Next" at bounding box center [691, 367] width 26 height 15
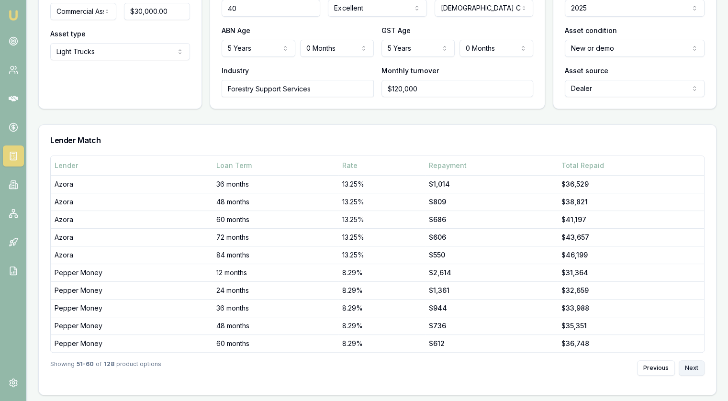
click at [696, 369] on button "Next" at bounding box center [691, 367] width 26 height 15
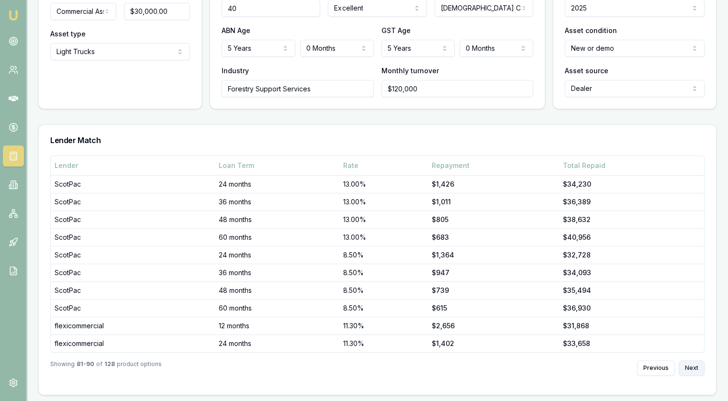
click at [696, 369] on button "Next" at bounding box center [691, 367] width 26 height 15
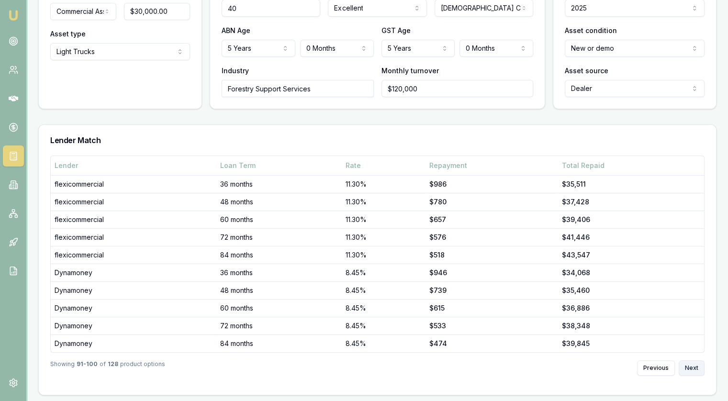
click at [696, 369] on button "Next" at bounding box center [691, 367] width 26 height 15
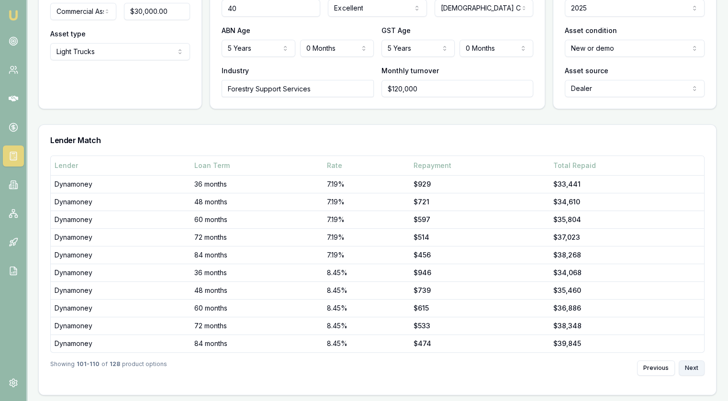
click at [696, 369] on button "Next" at bounding box center [691, 367] width 26 height 15
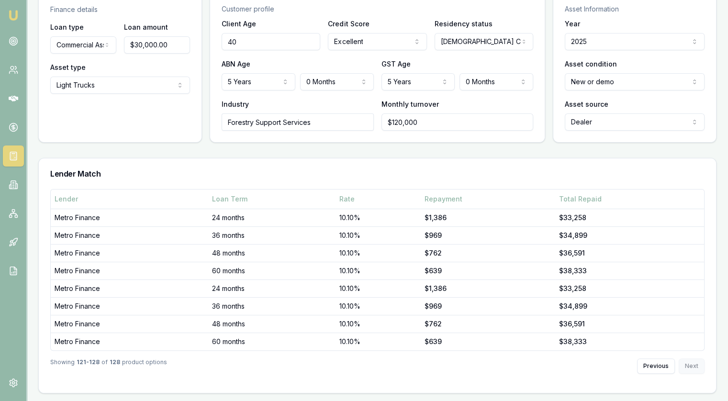
scroll to position [131, 0]
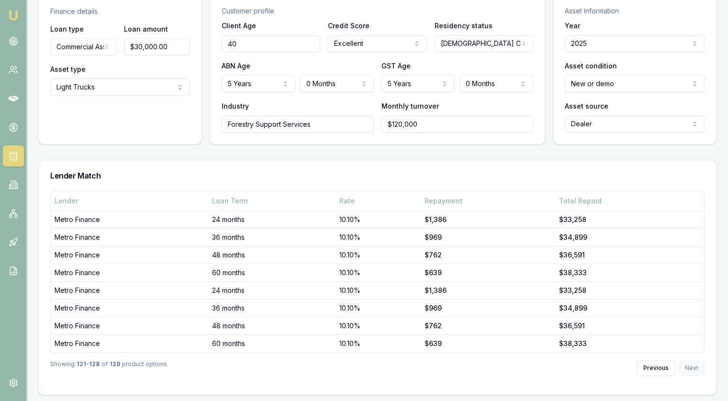
click at [696, 369] on div "Previous Next" at bounding box center [670, 367] width 67 height 15
click at [654, 371] on button "Previous" at bounding box center [656, 367] width 38 height 15
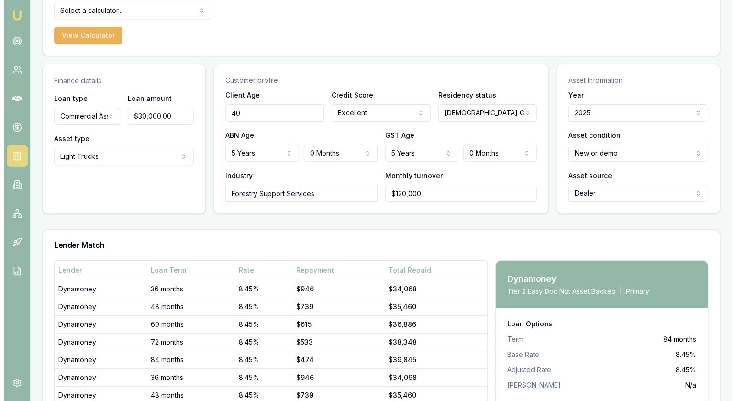
scroll to position [0, 0]
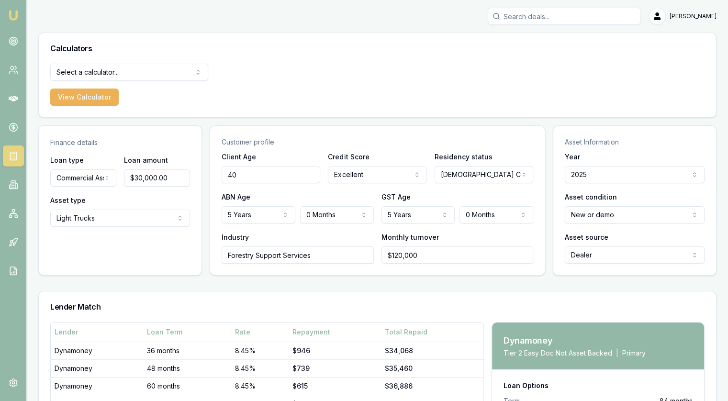
click at [9, 28] on nav "Emu Broker" at bounding box center [13, 144] width 26 height 289
click at [8, 42] on link at bounding box center [13, 41] width 21 height 21
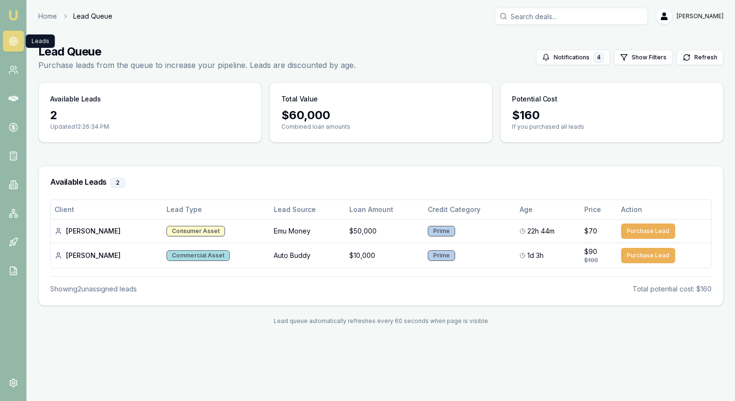
click at [379, 29] on div "Home Lead Queue Jonathan Myers Toggle Menu Lead Queue Purchase leads from the q…" at bounding box center [381, 172] width 708 height 329
